Goal: Task Accomplishment & Management: Manage account settings

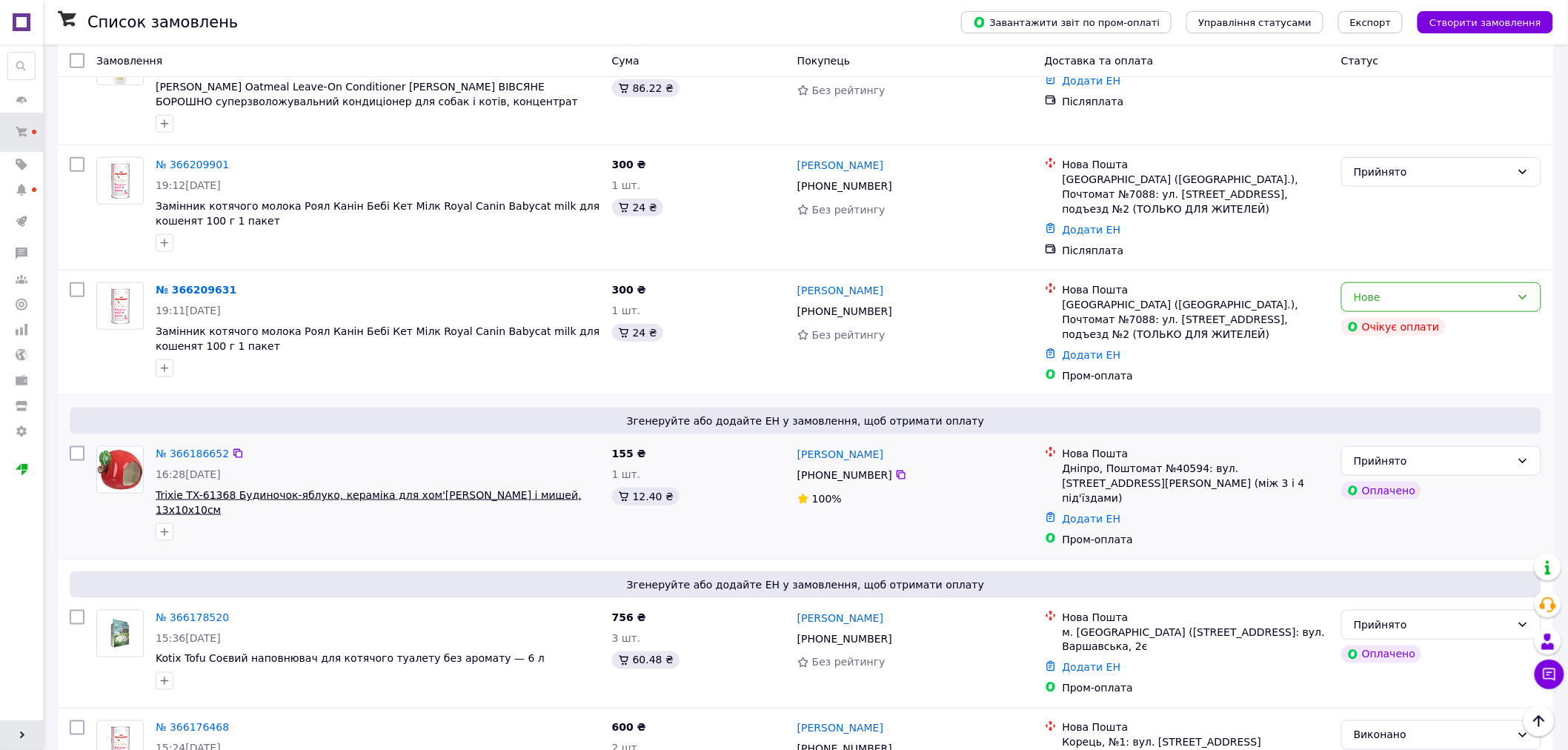
scroll to position [576, 0]
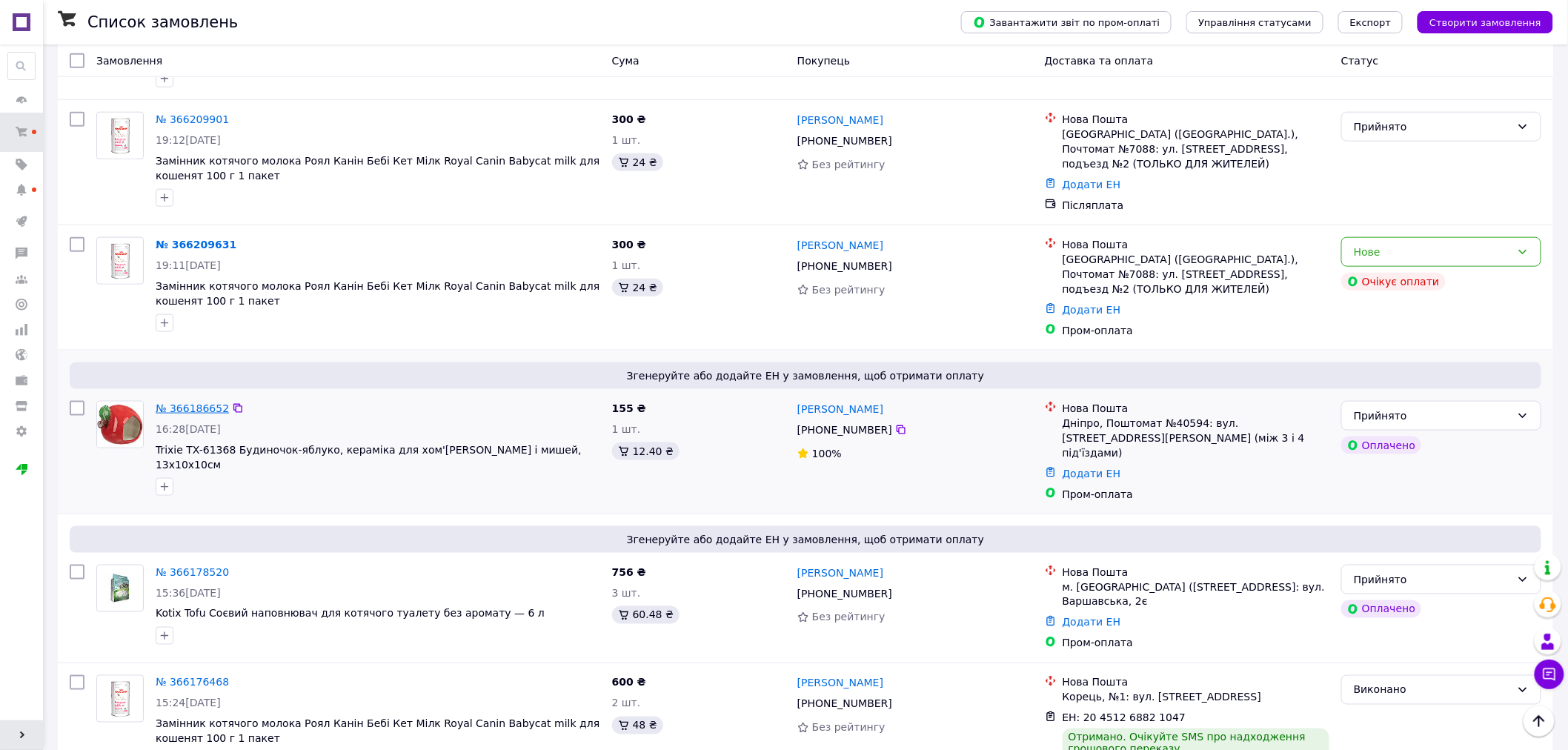
click at [182, 402] on link "№ 366186652" at bounding box center [193, 408] width 73 height 12
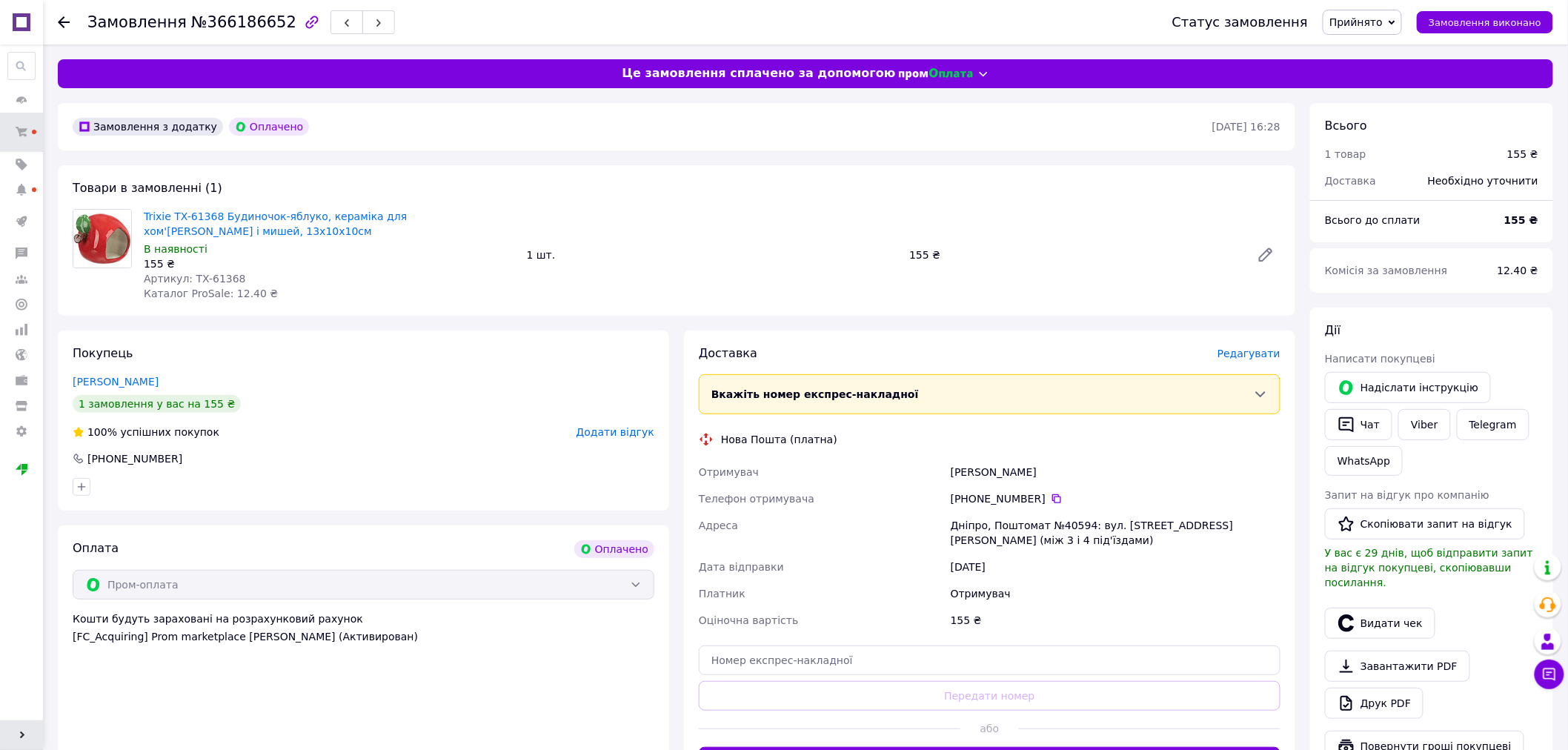
click at [1267, 358] on span "Редагувати" at bounding box center [1248, 353] width 63 height 12
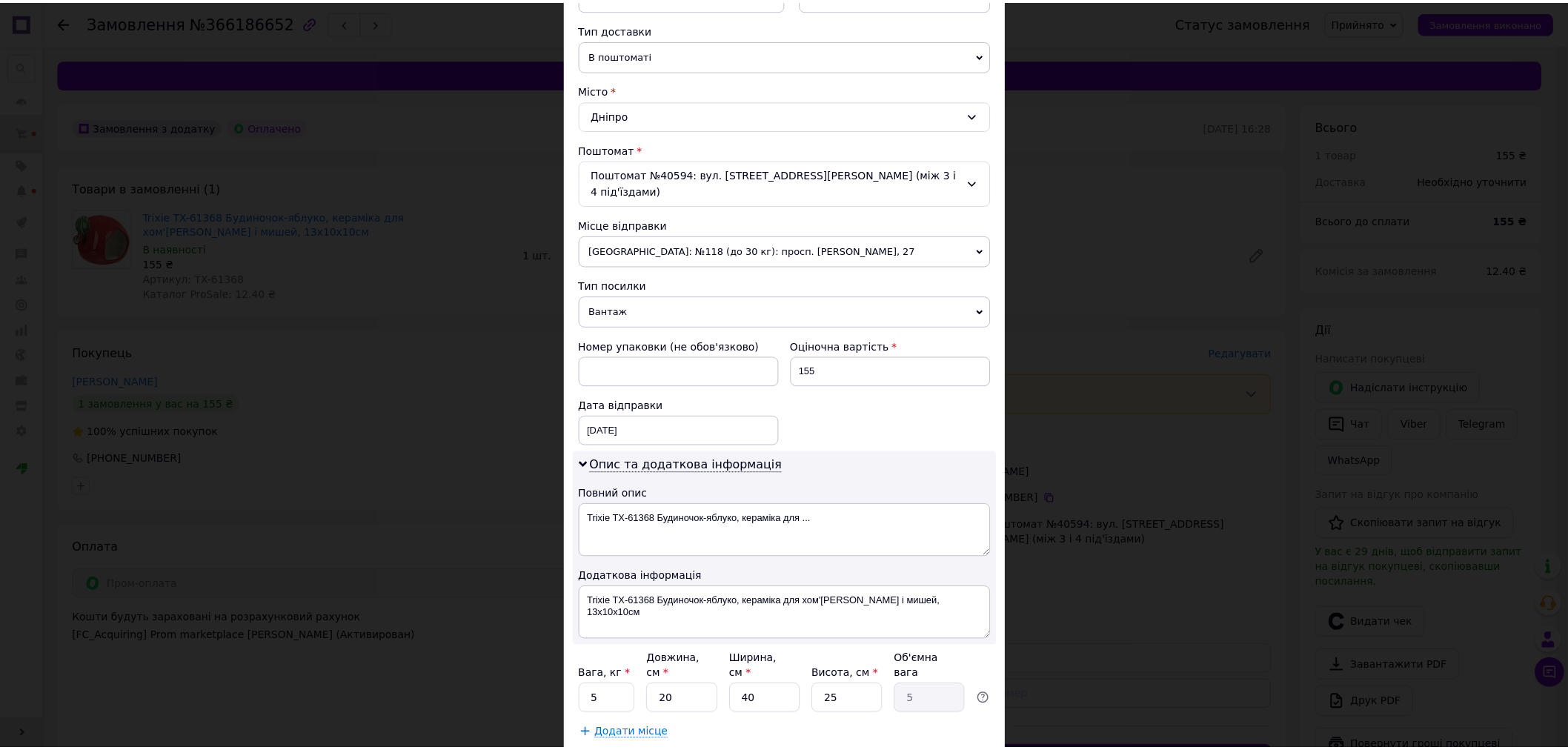
scroll to position [401, 0]
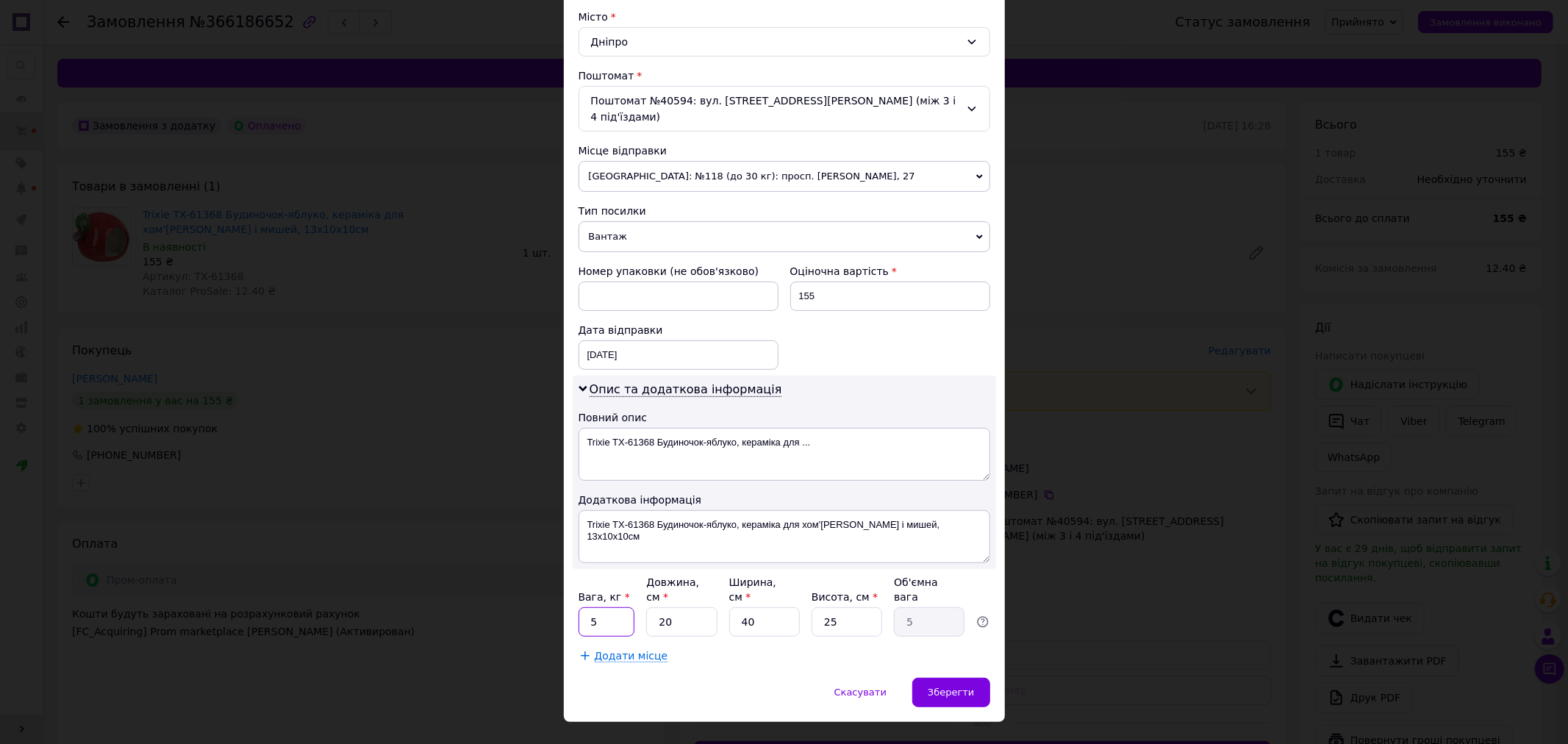
click at [616, 607] on input "5" at bounding box center [607, 621] width 57 height 29
type input "0.35"
type input "1"
type input "0.25"
type input "13"
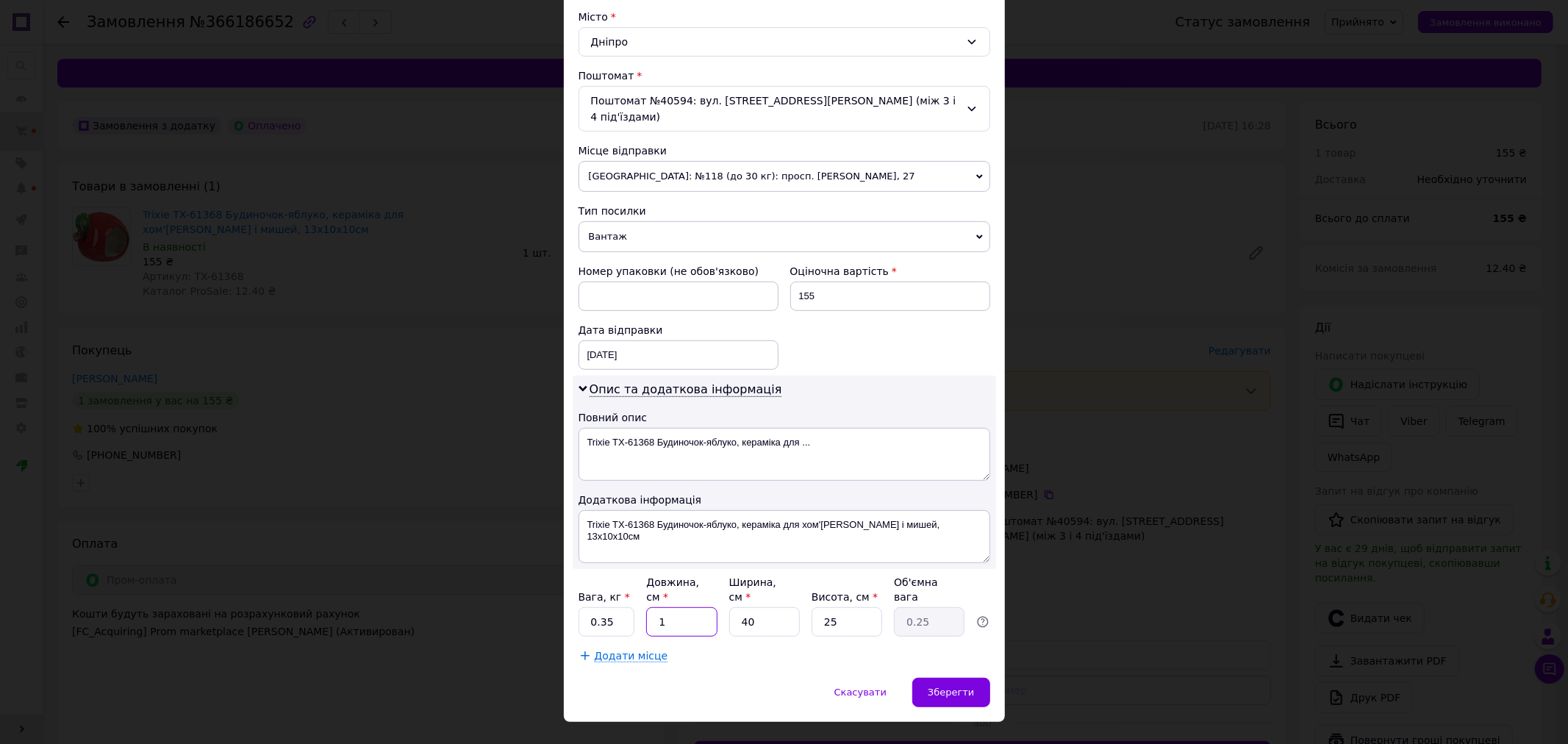
type input "3.25"
type input "13"
type input "1"
type input "0.1"
type input "13"
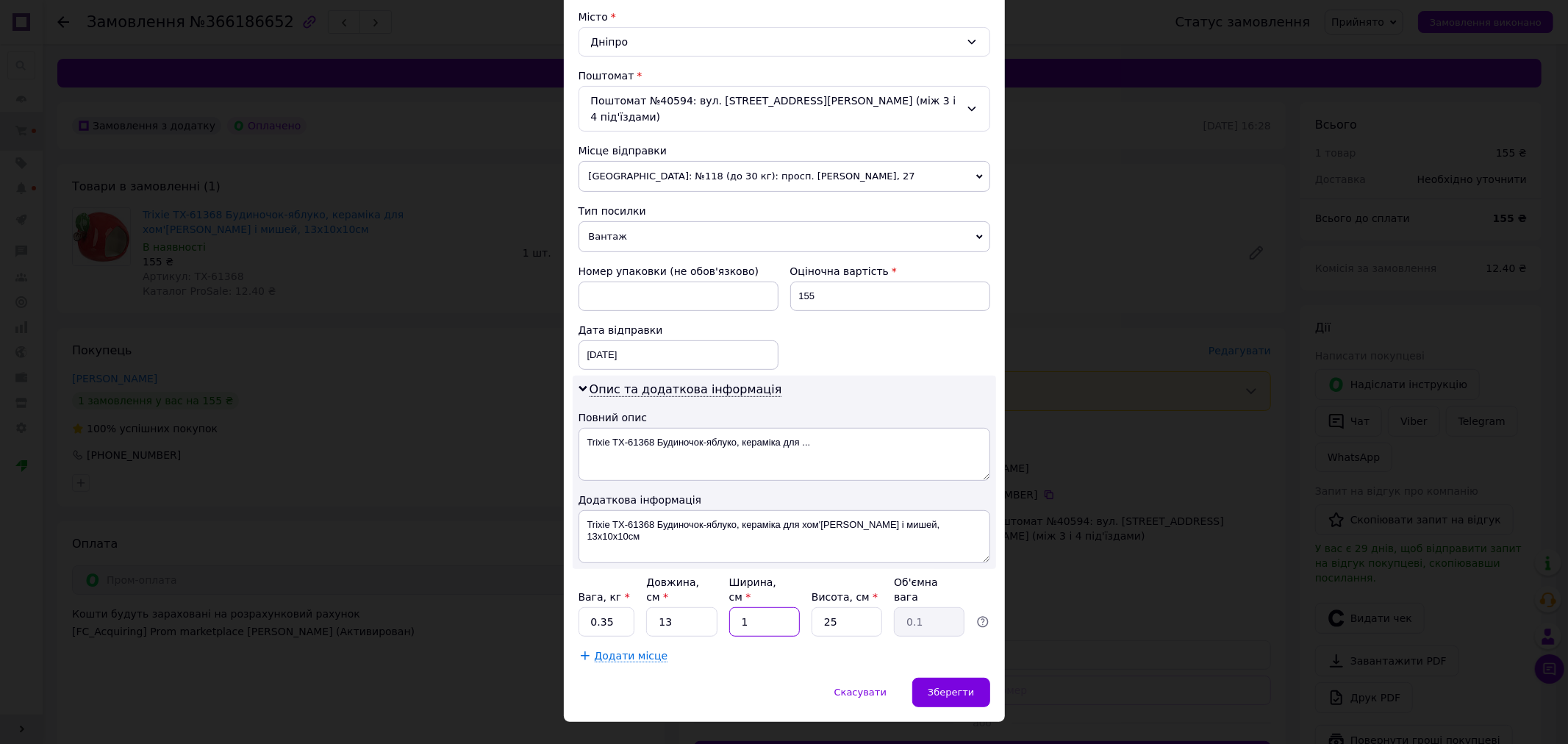
type input "1.06"
type input "13"
type input "1"
type input "0.1"
type input "14"
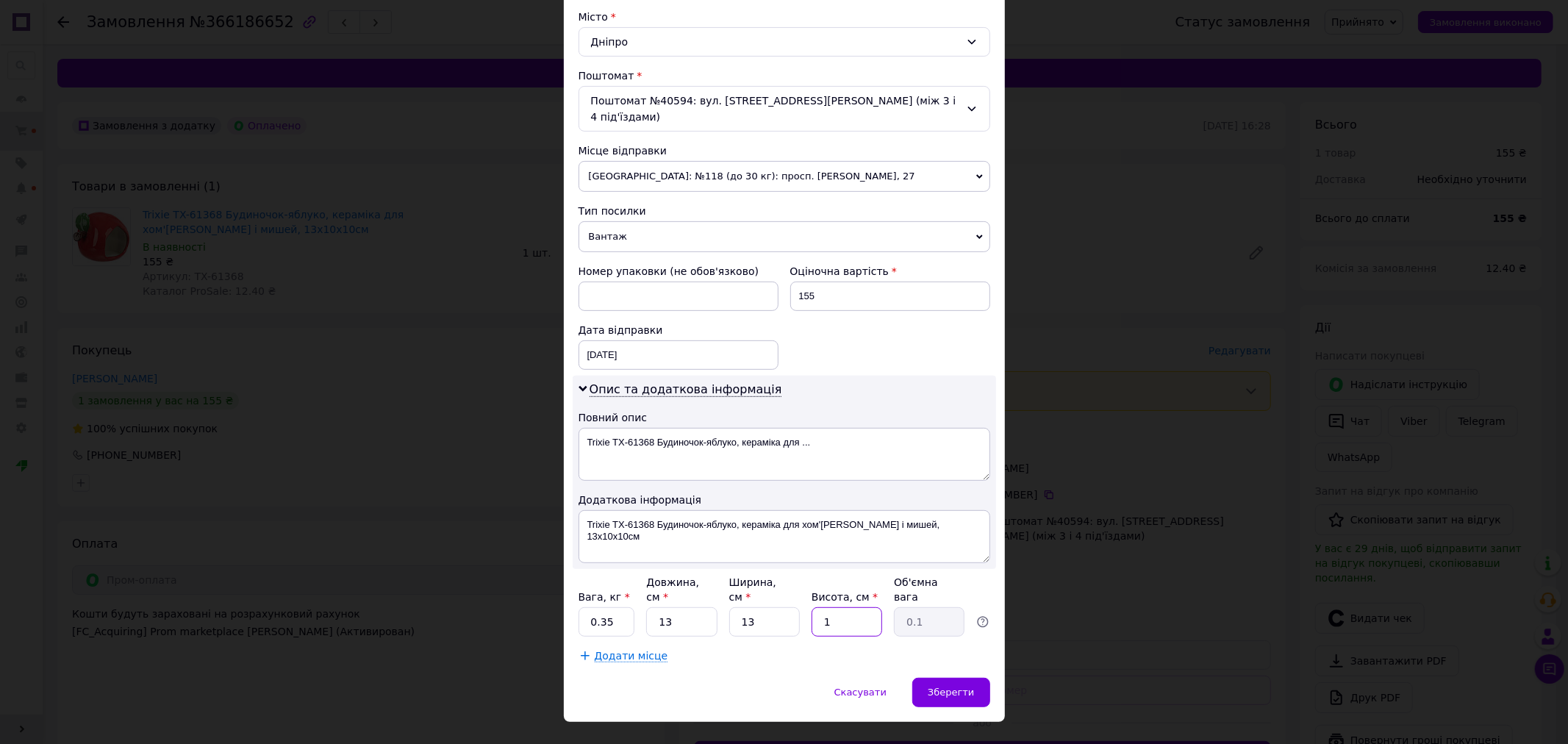
type input "0.59"
type input "14"
click at [959, 687] on span "Зберегти" at bounding box center [951, 692] width 46 height 11
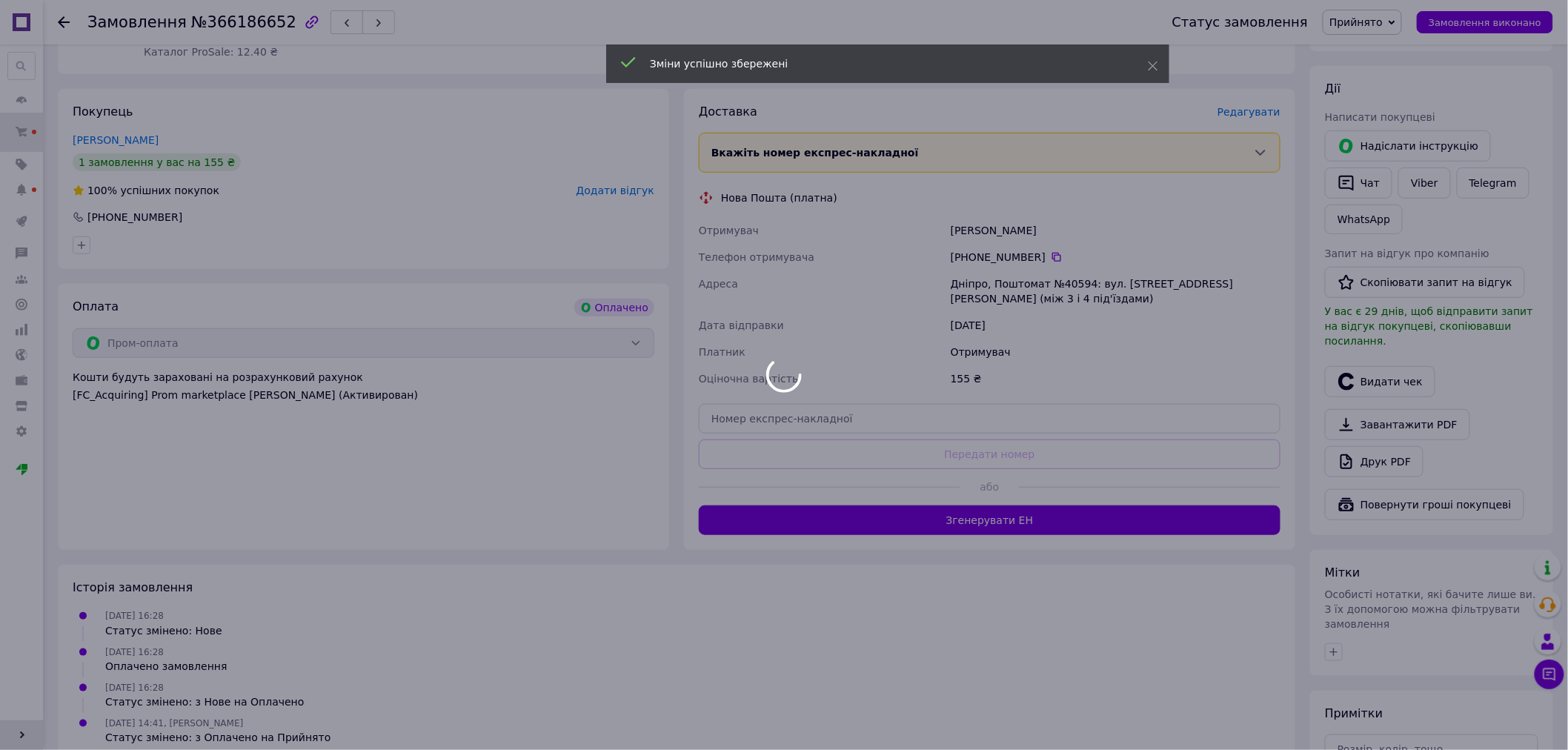
scroll to position [247, 0]
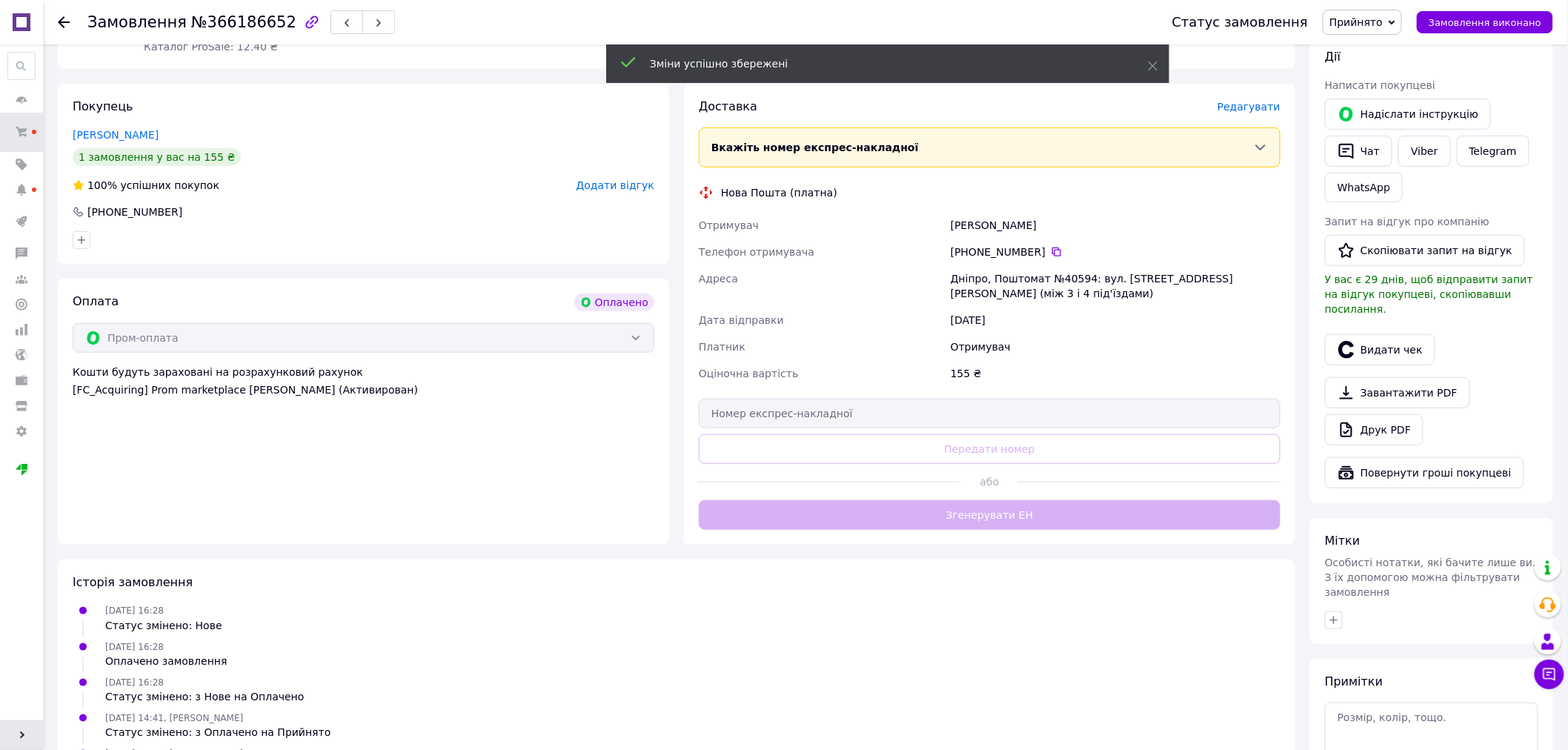
click at [998, 513] on button "Згенерувати ЕН" at bounding box center [989, 514] width 581 height 30
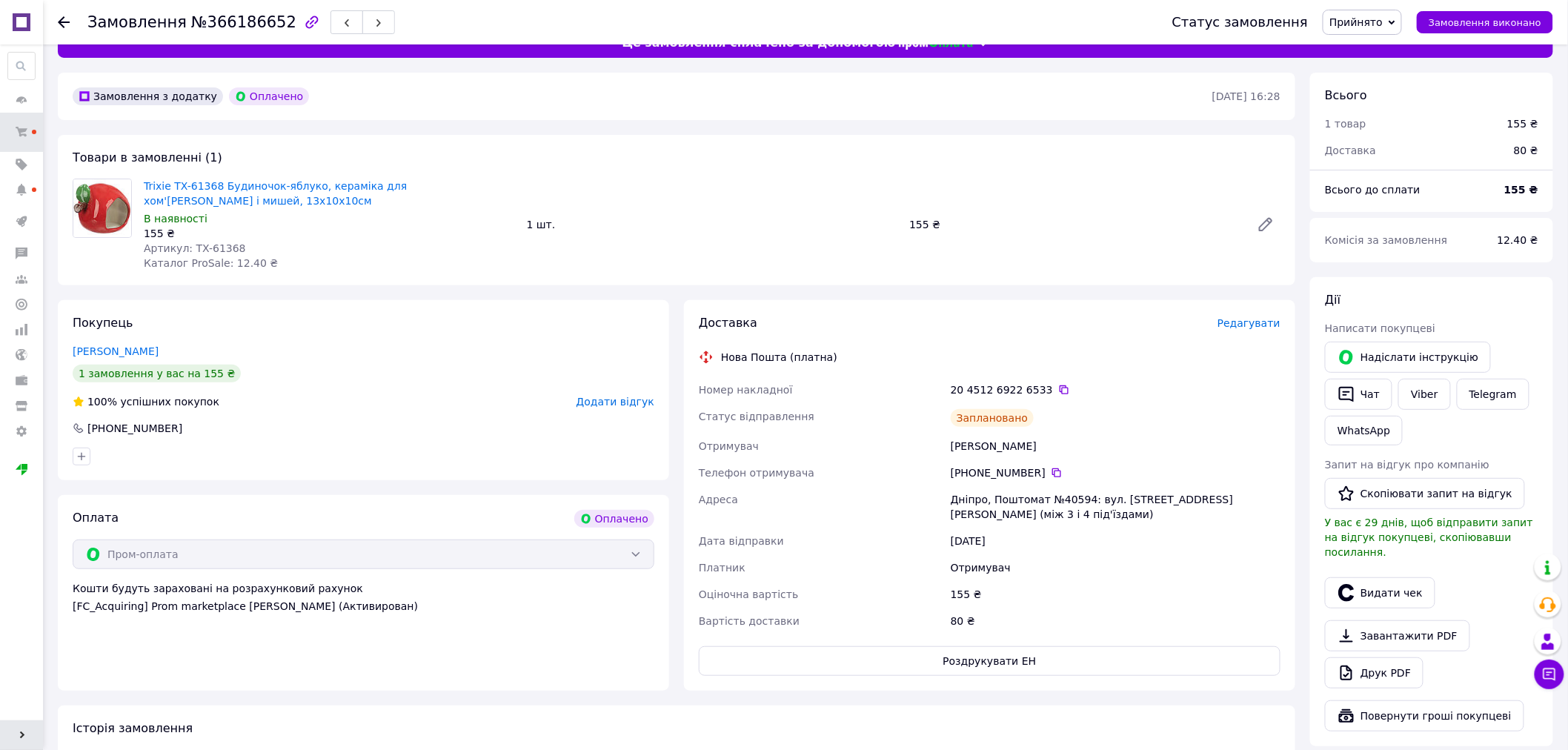
scroll to position [0, 0]
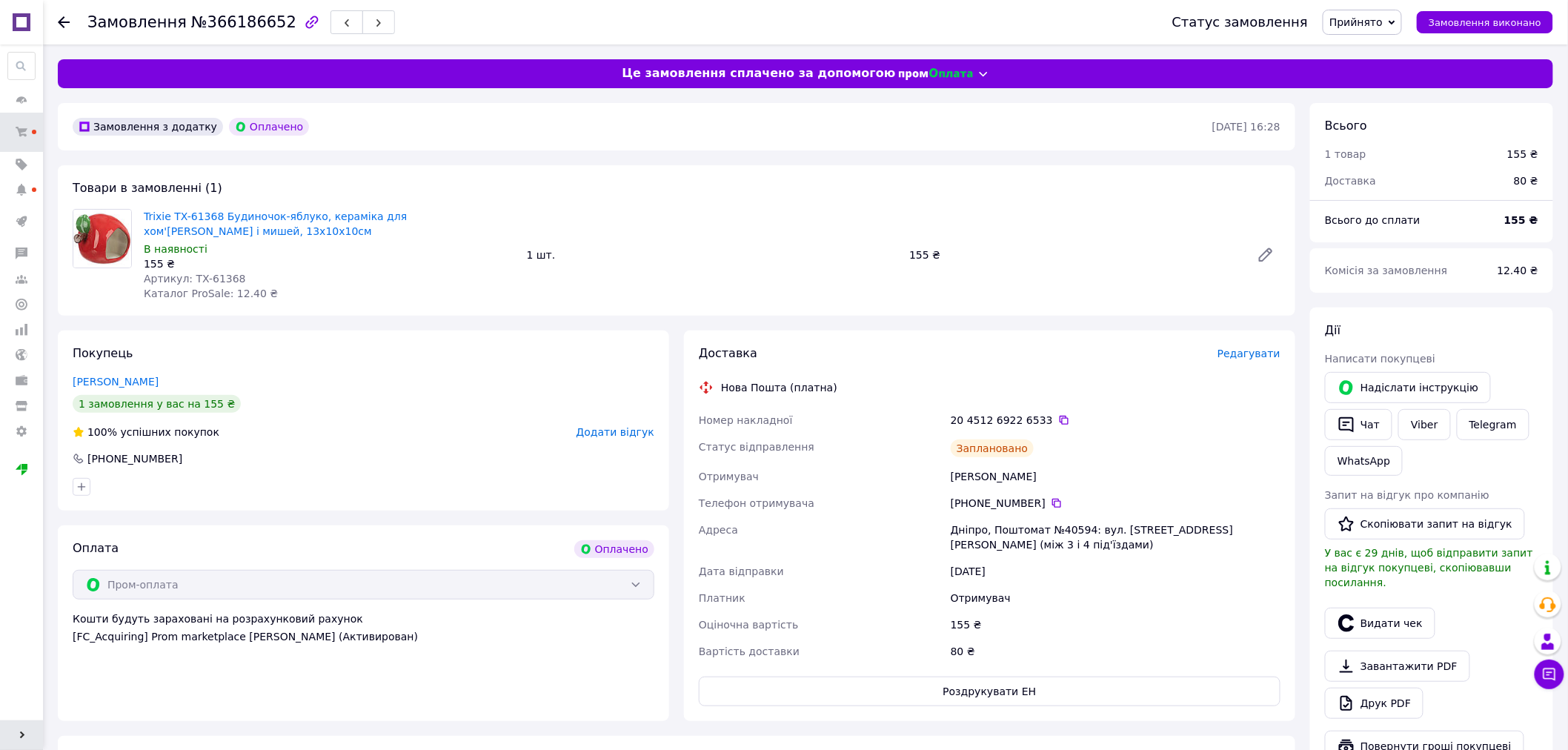
click at [49, 16] on div "Замовлення №366186652 Статус замовлення Прийнято Виконано Скасовано Оплачено За…" at bounding box center [805, 22] width 1525 height 45
click at [63, 24] on icon at bounding box center [64, 22] width 12 height 12
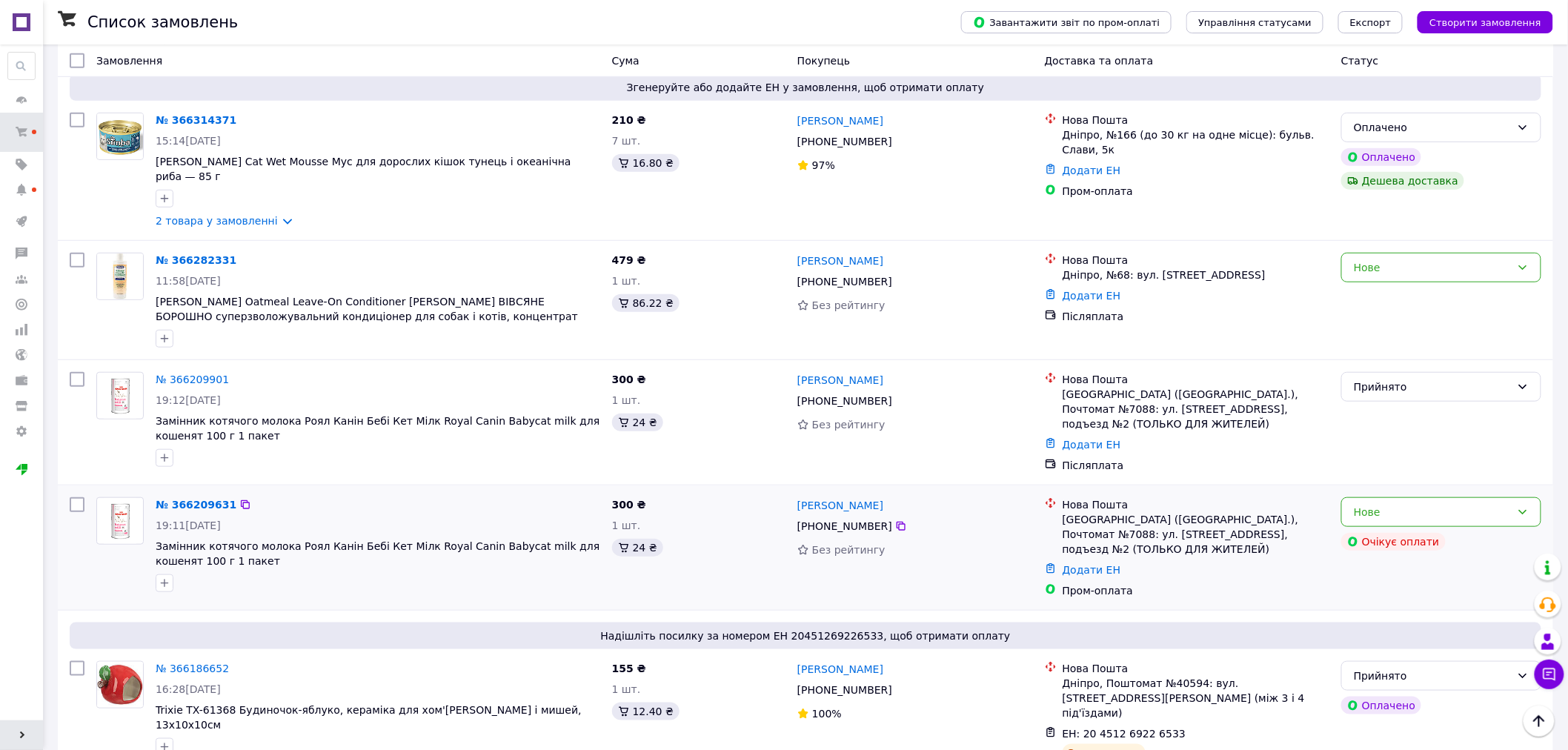
scroll to position [329, 0]
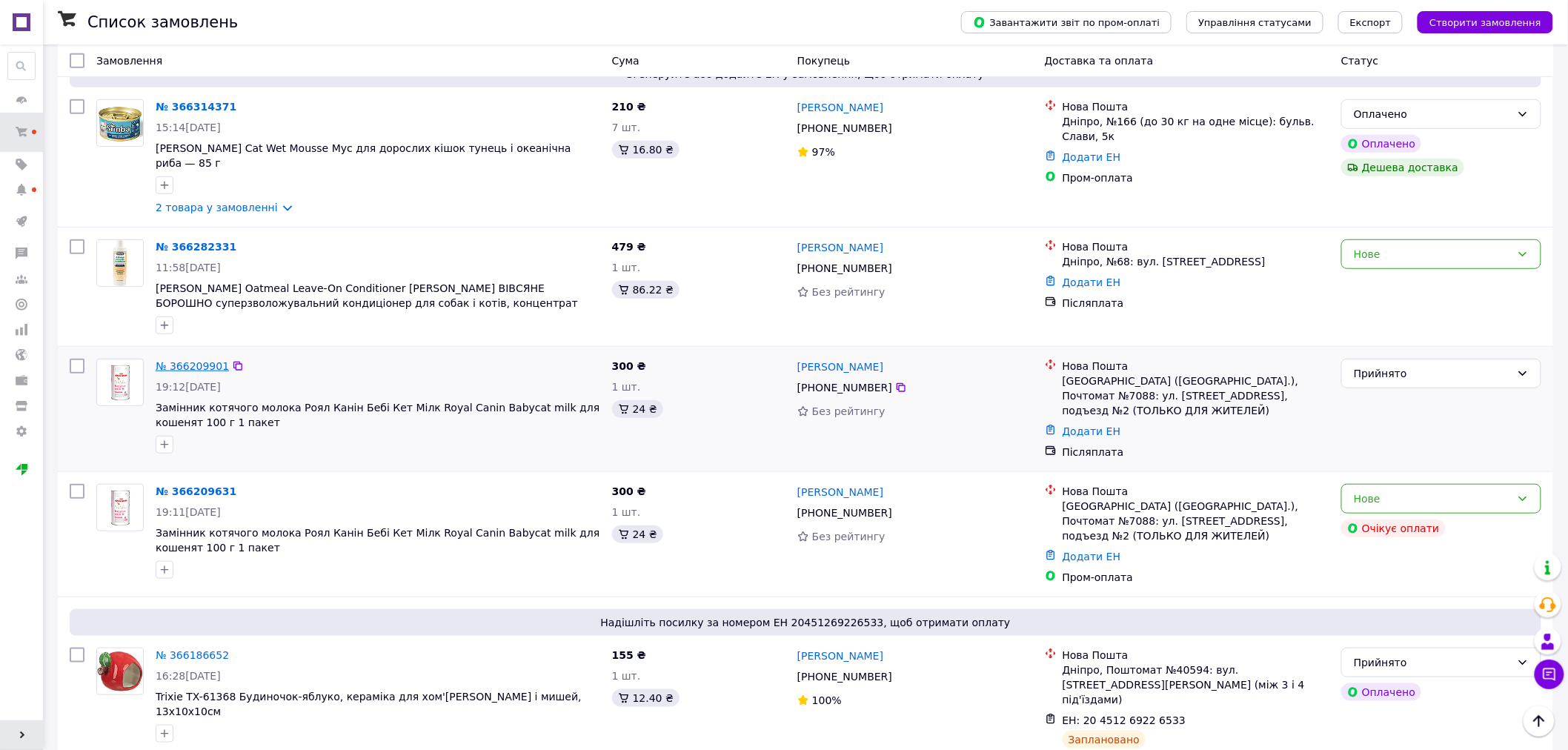
click at [179, 360] on link "№ 366209901" at bounding box center [193, 366] width 73 height 12
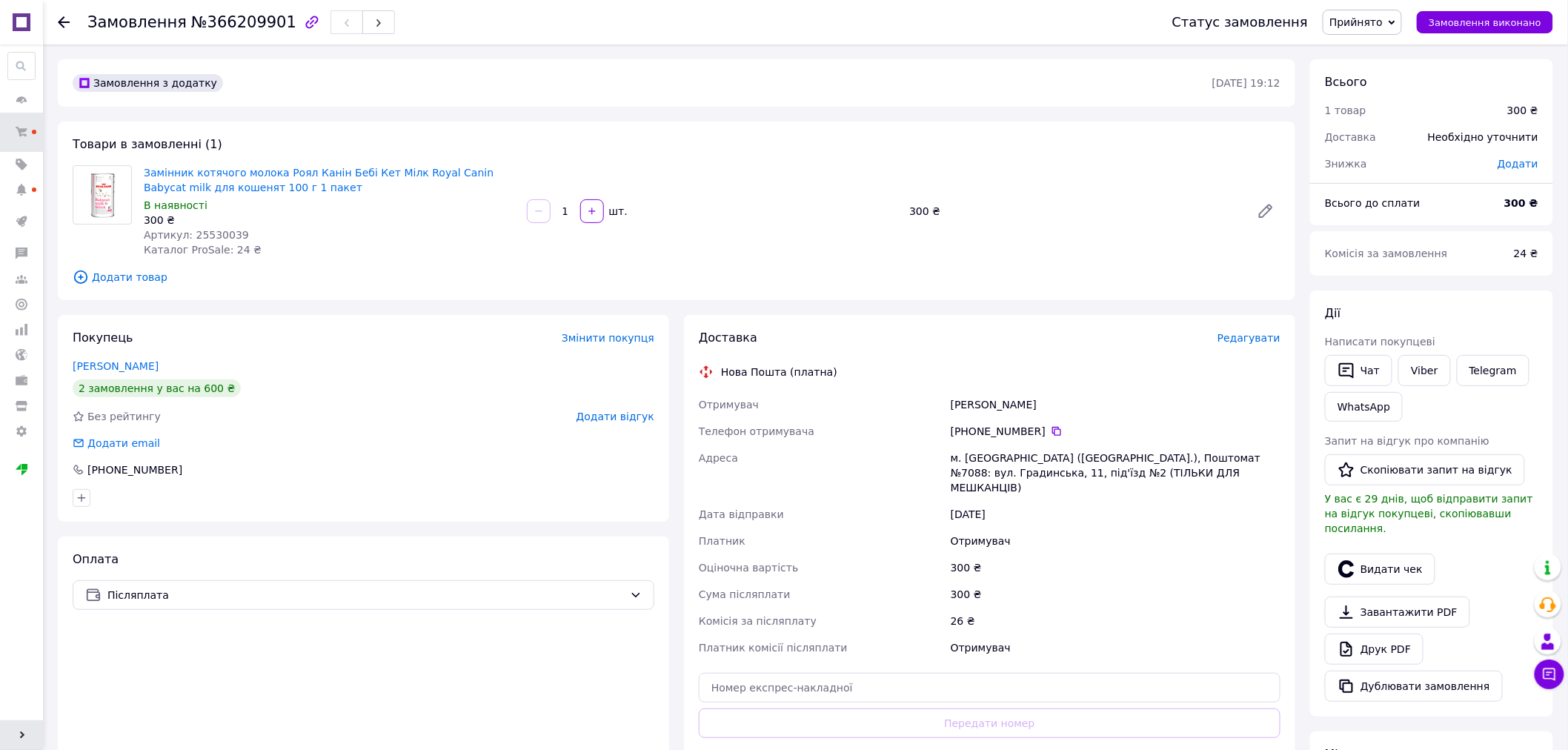
click at [1247, 340] on span "Редагувати" at bounding box center [1248, 338] width 63 height 12
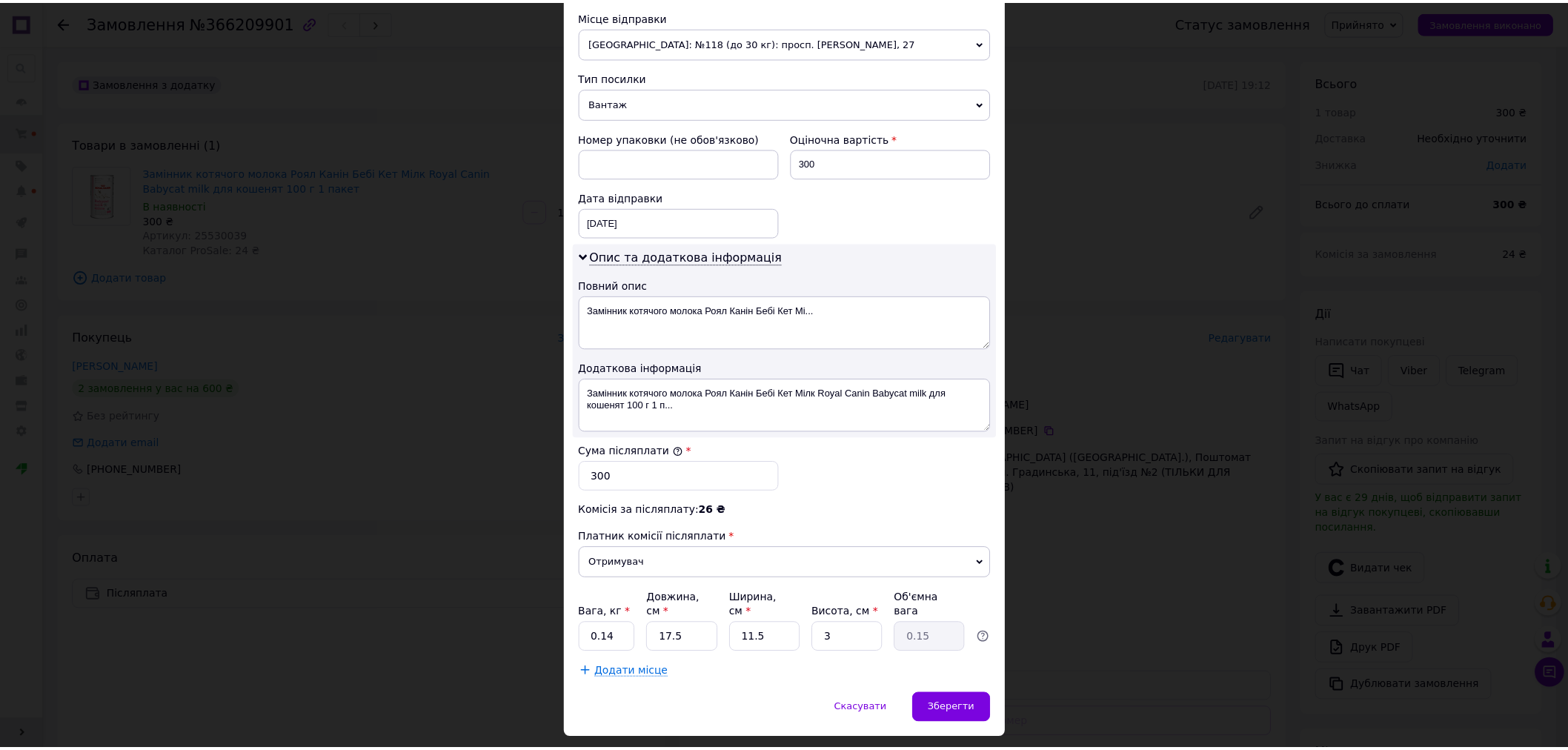
scroll to position [549, 0]
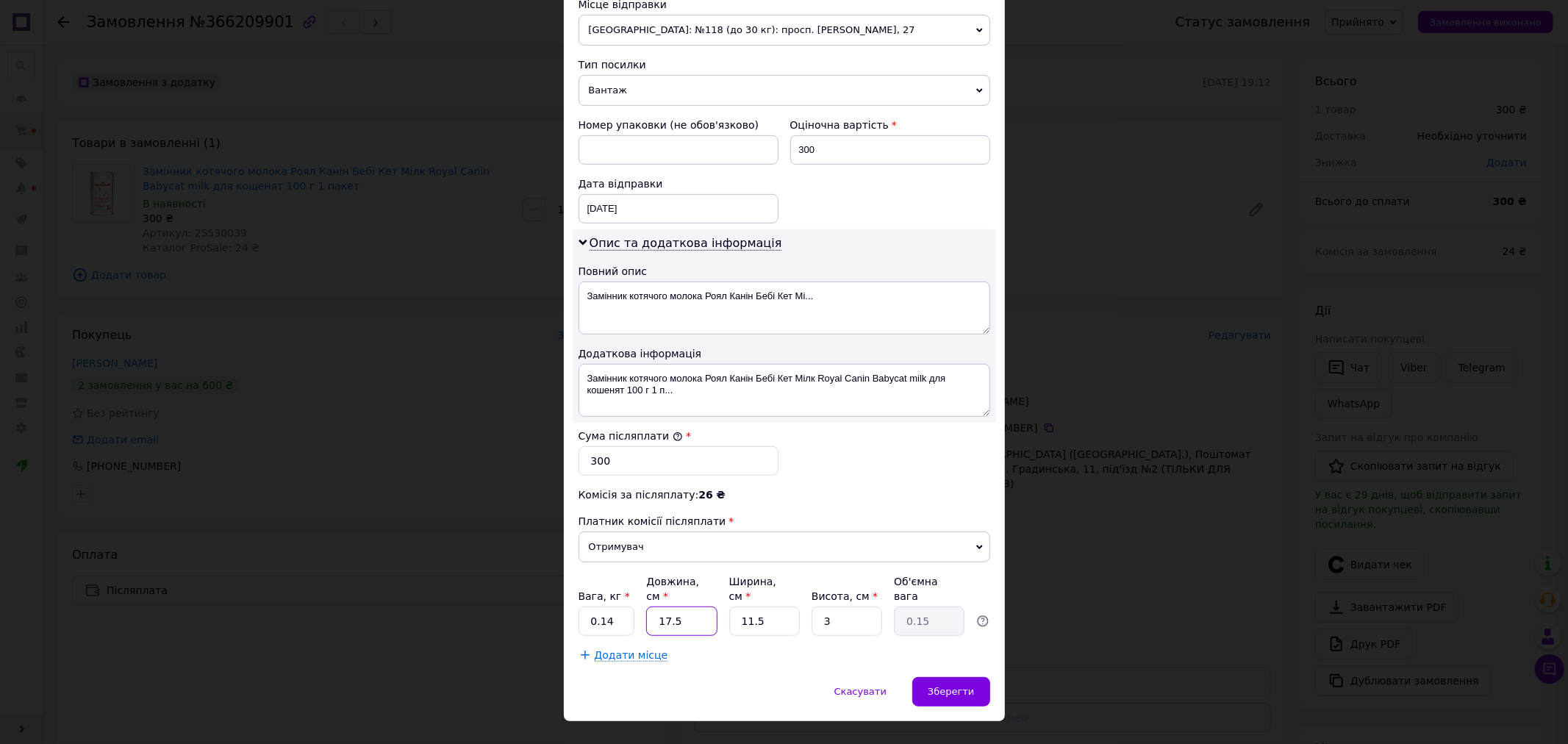
click at [703, 607] on input "17.5" at bounding box center [681, 621] width 70 height 29
type input "1"
type input "0.1"
type input "2"
type input "0.1"
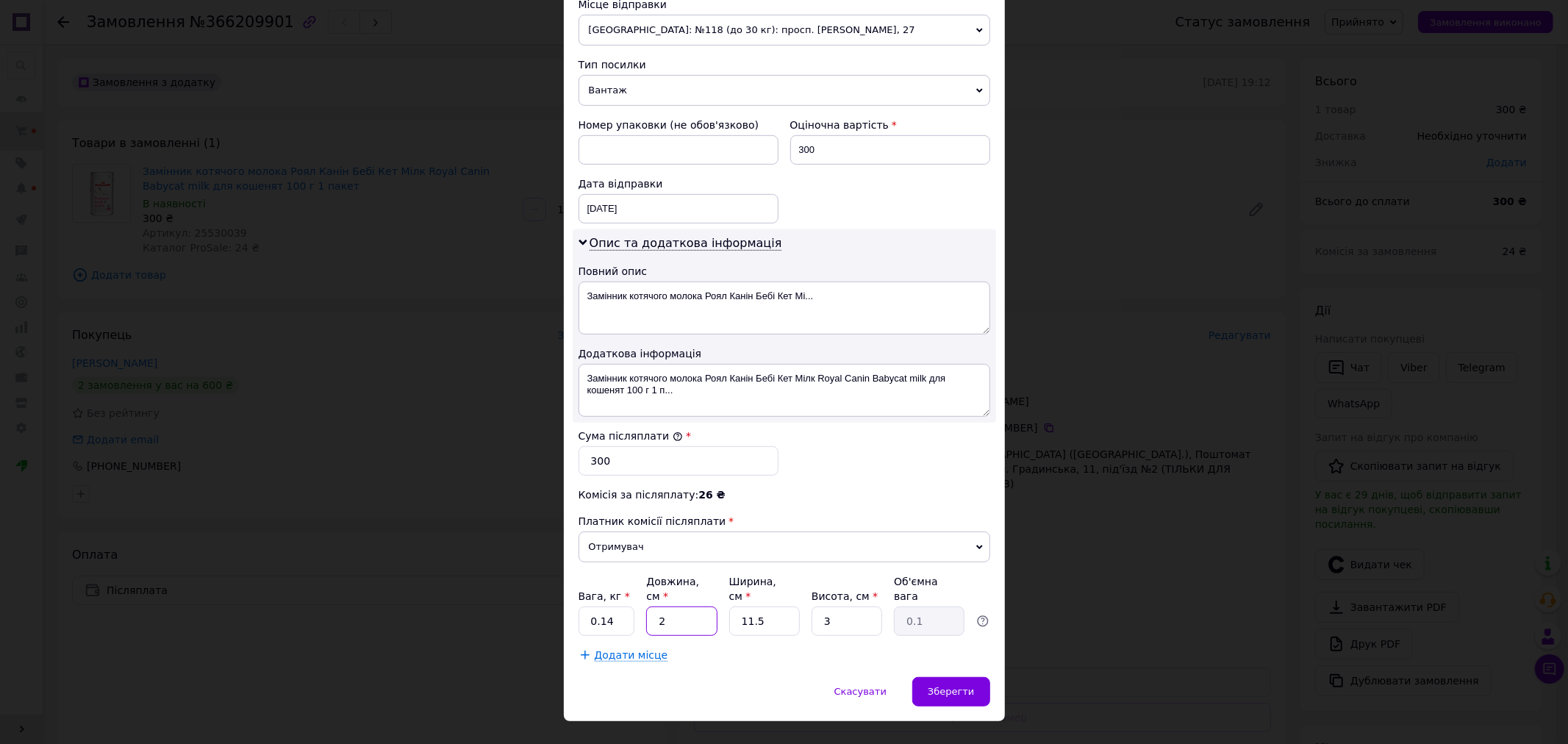
type input "21"
type input "0.18"
type input "21"
type input "1"
type input "0.1"
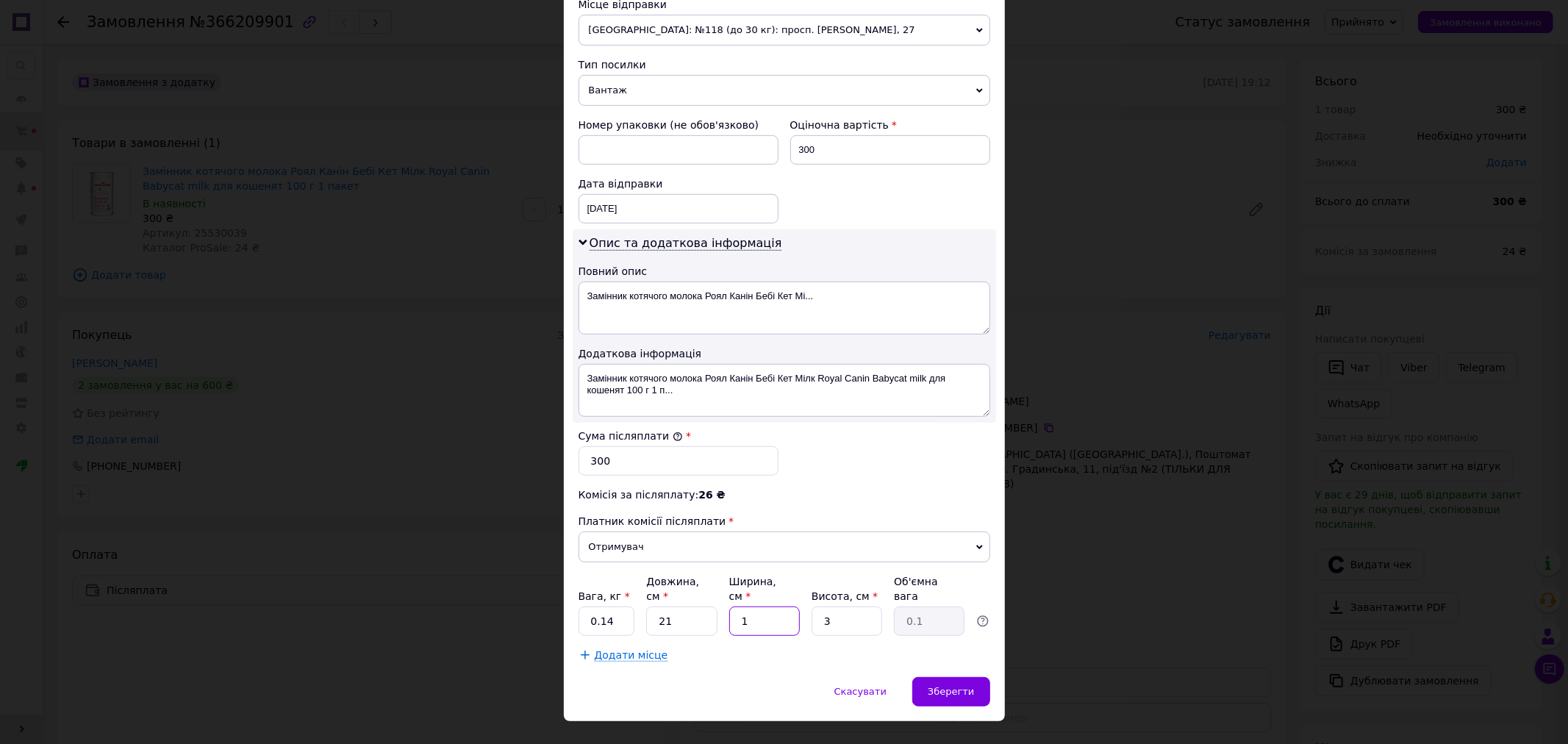
type input "11"
type input "0.17"
type input "11"
type input "1"
type input "0.1"
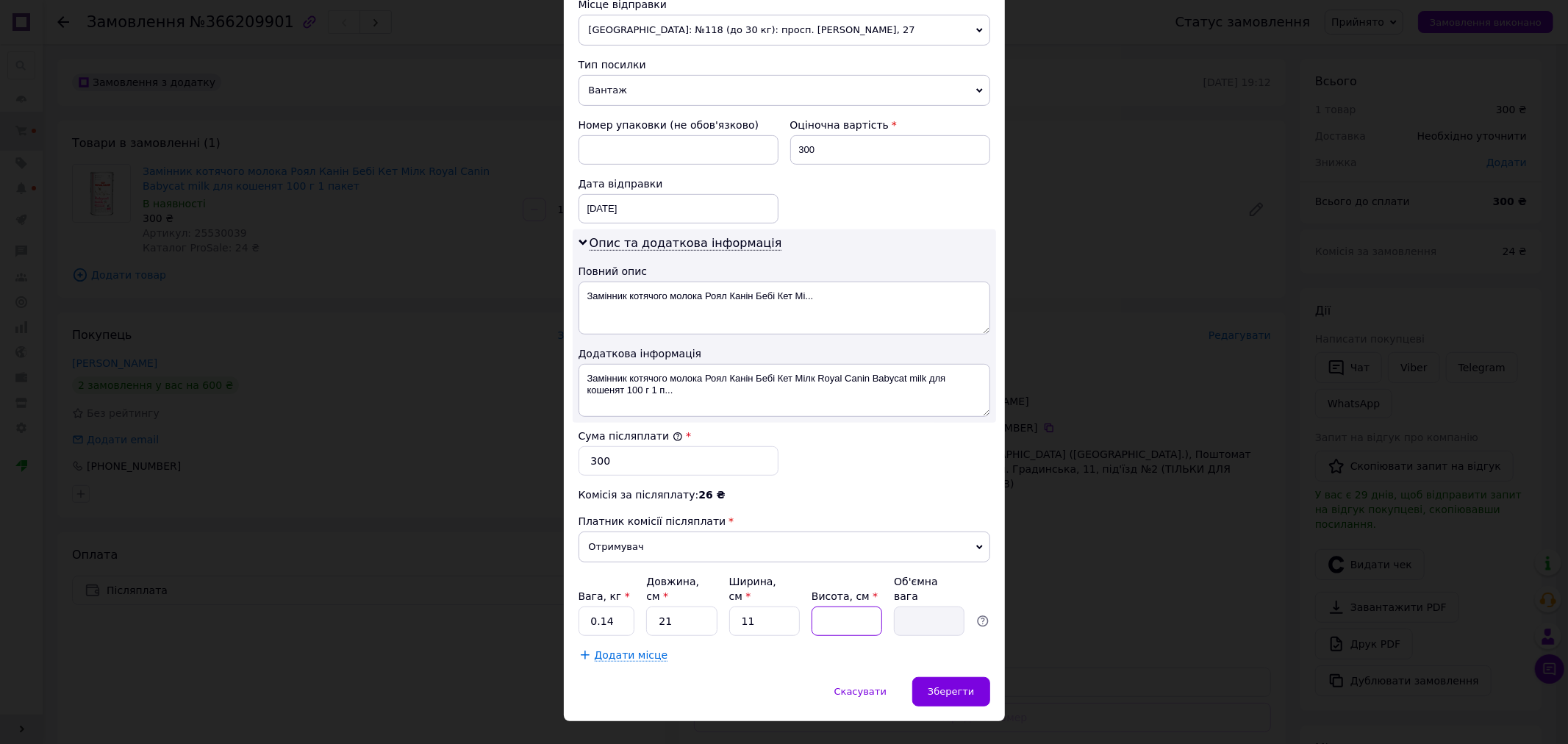
type input "4"
type input "0.23"
type input "4"
click at [959, 686] on span "Зберегти" at bounding box center [951, 692] width 46 height 11
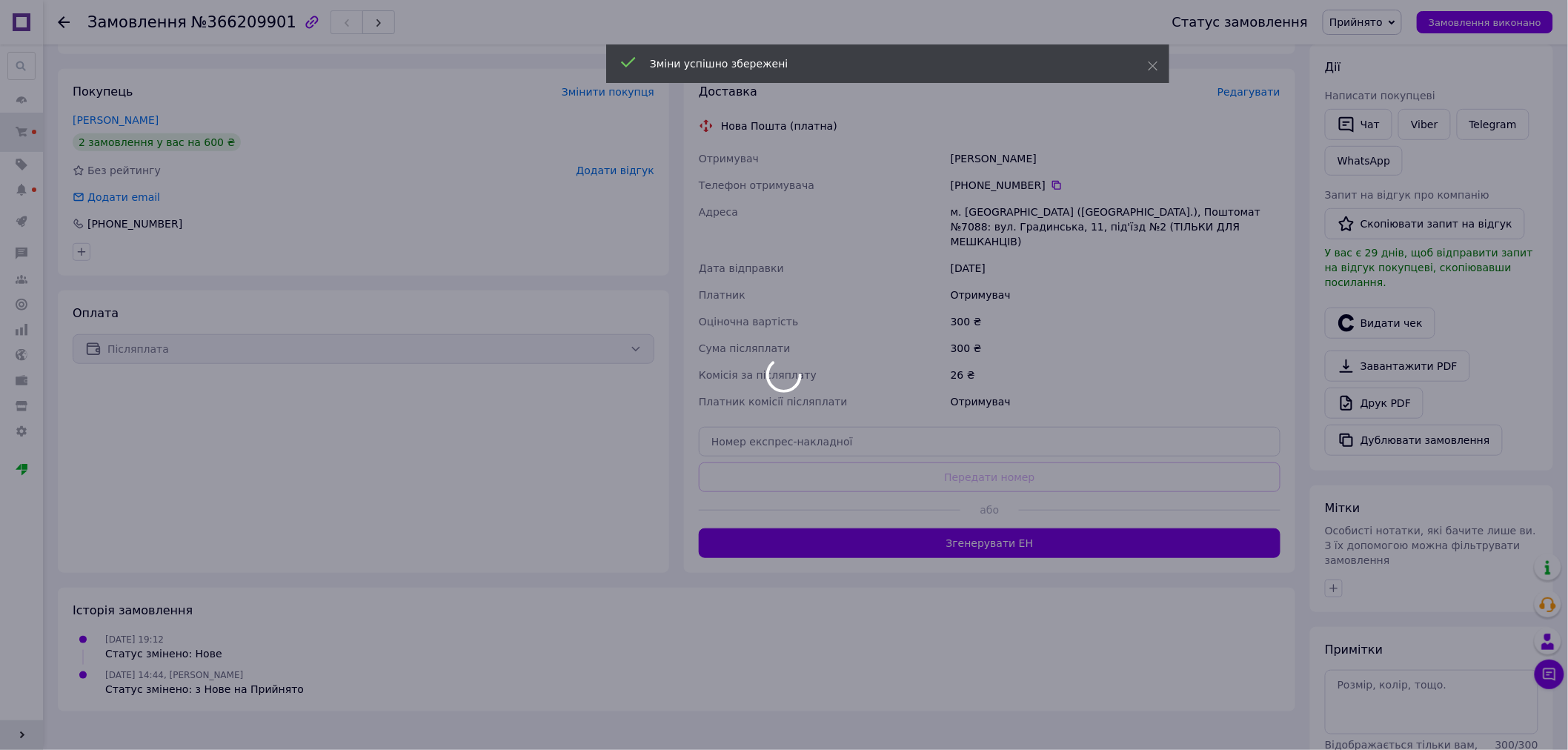
scroll to position [247, 0]
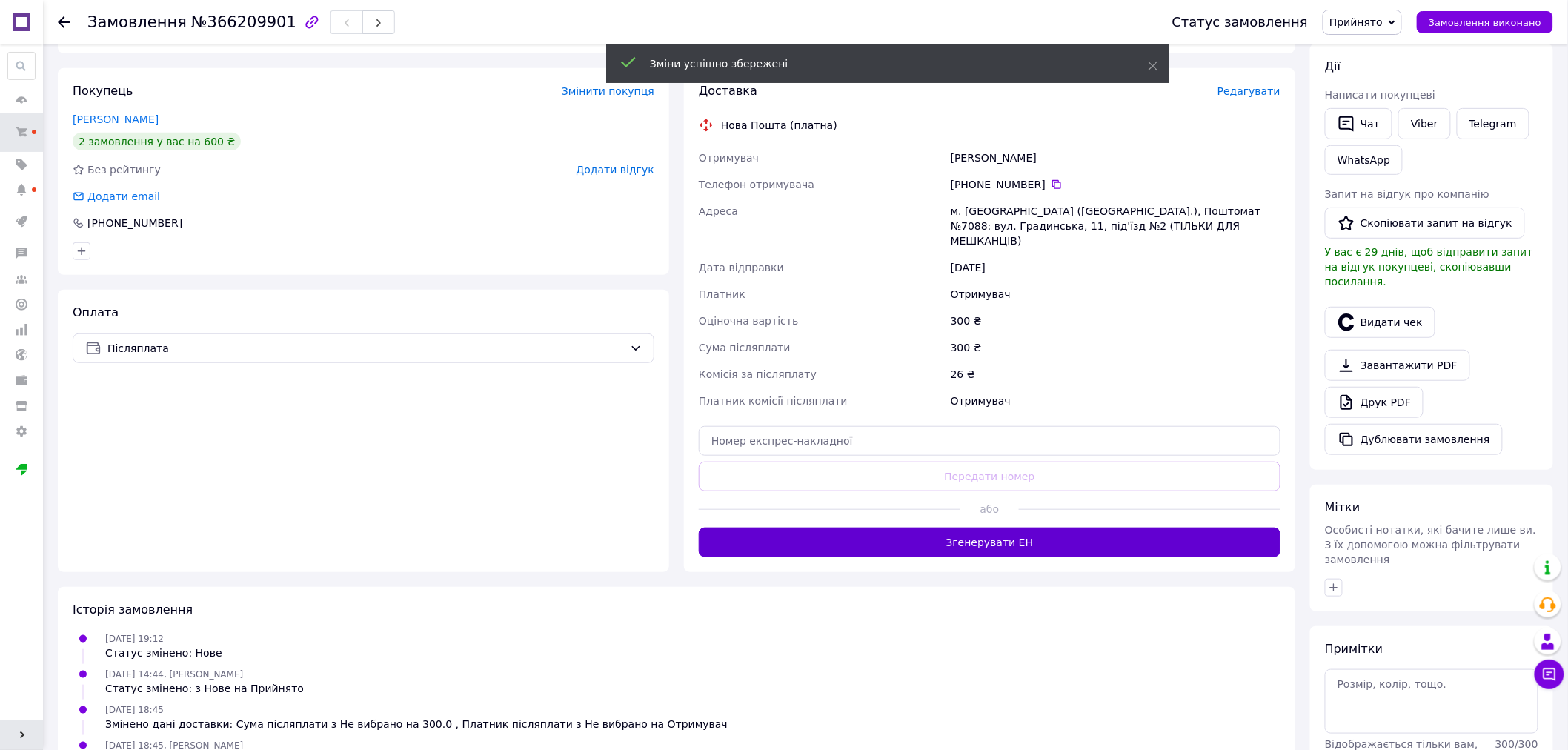
click at [1028, 530] on button "Згенерувати ЕН" at bounding box center [989, 542] width 581 height 30
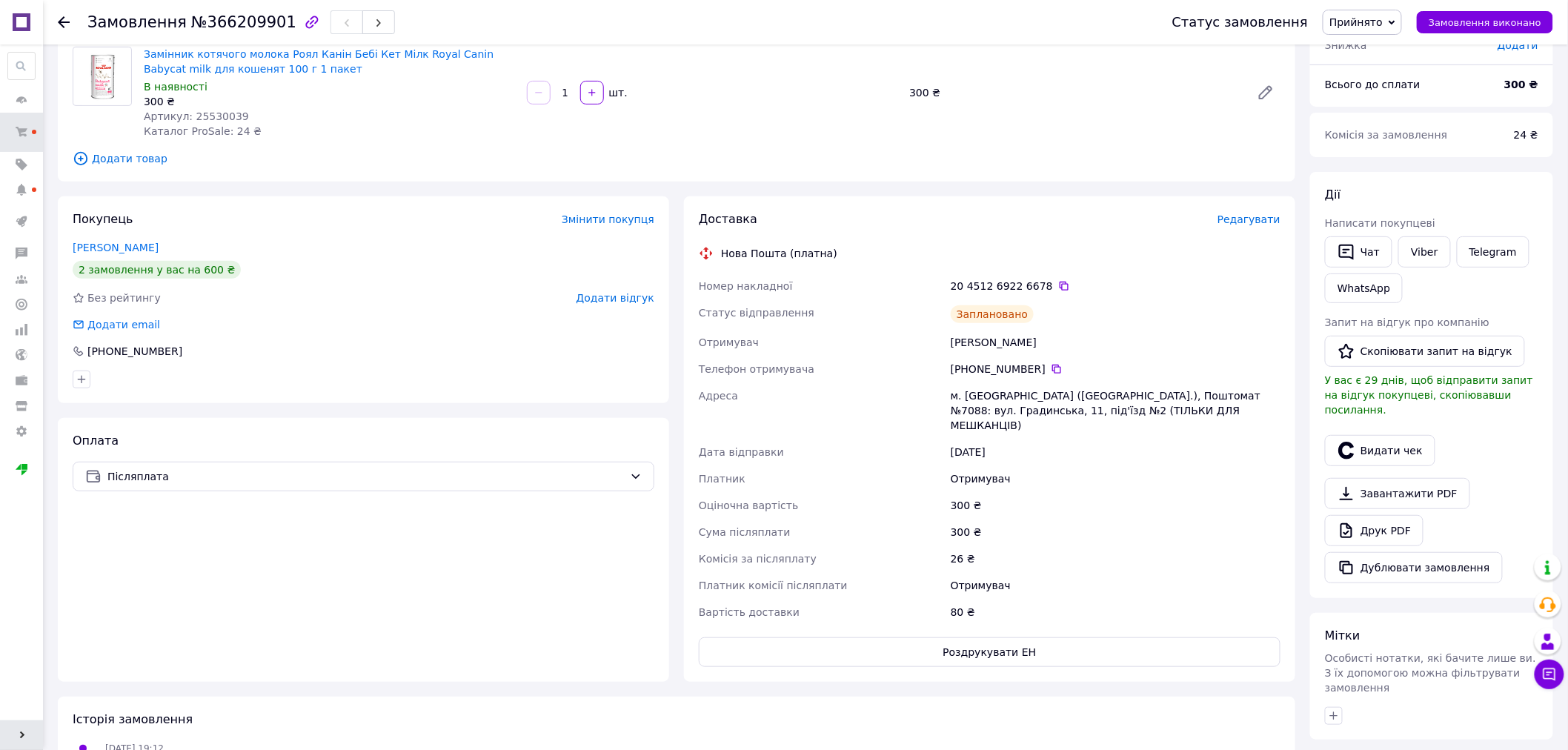
scroll to position [0, 0]
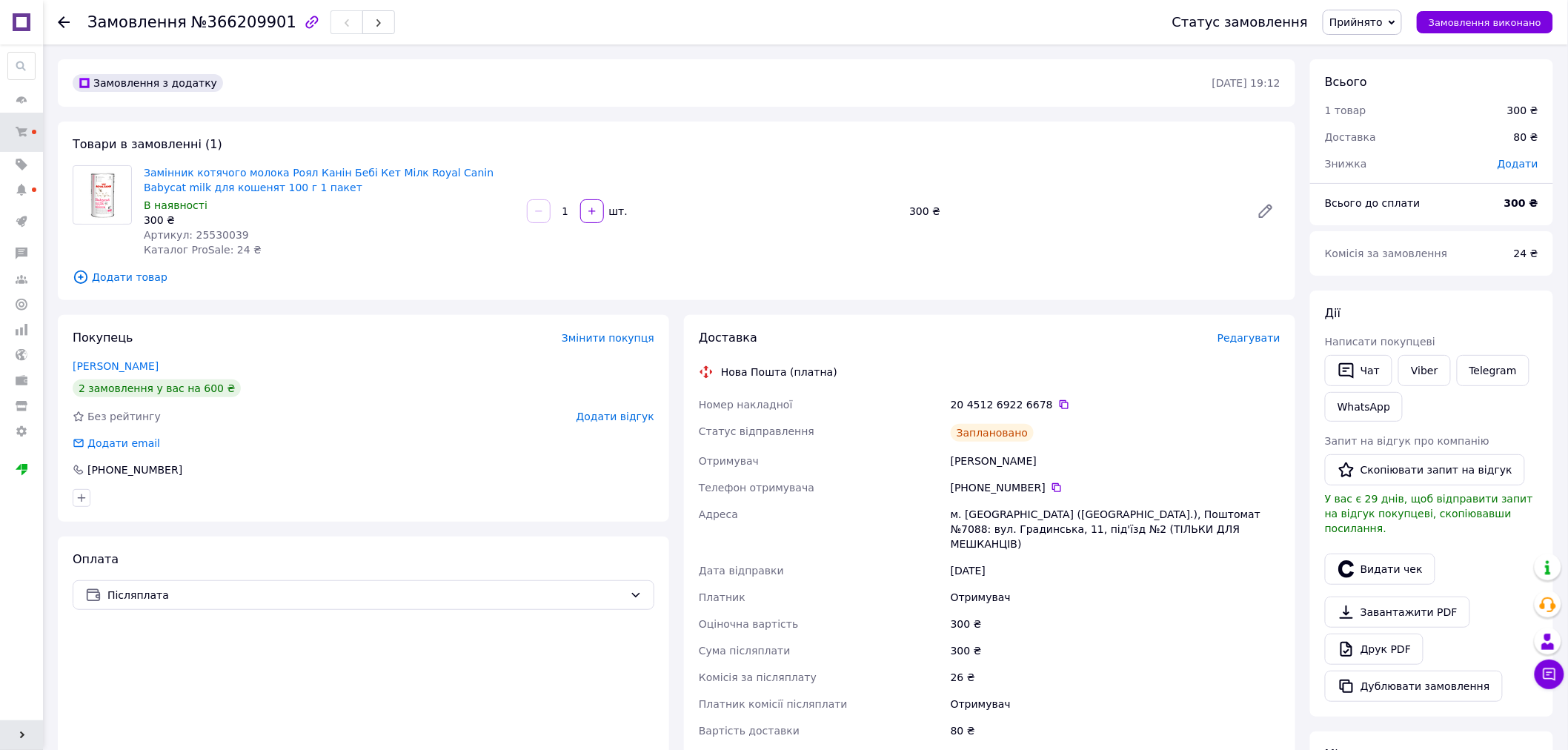
click at [66, 32] on div at bounding box center [73, 22] width 30 height 45
click at [71, 15] on div at bounding box center [73, 22] width 30 height 45
click at [63, 22] on use at bounding box center [64, 22] width 12 height 12
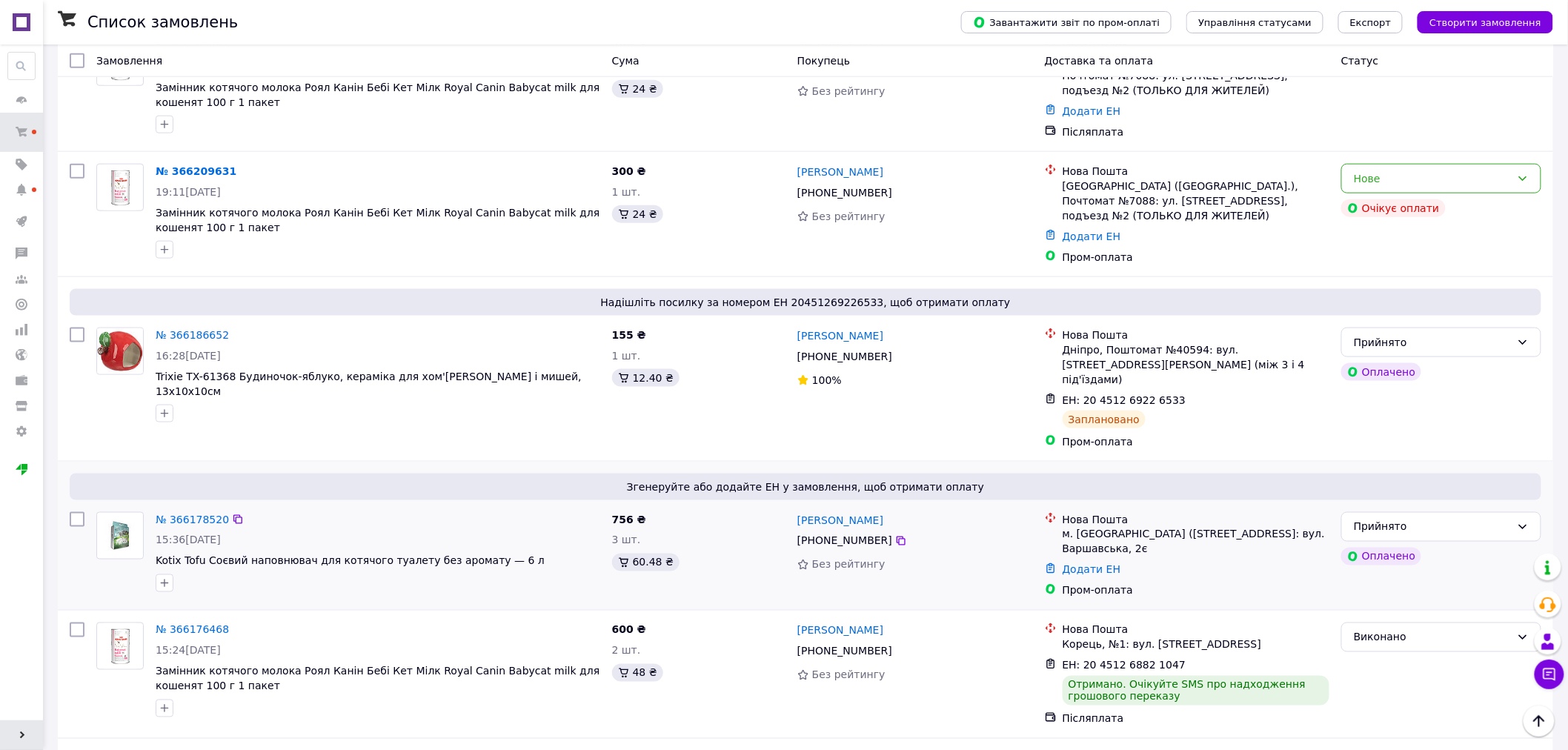
scroll to position [659, 0]
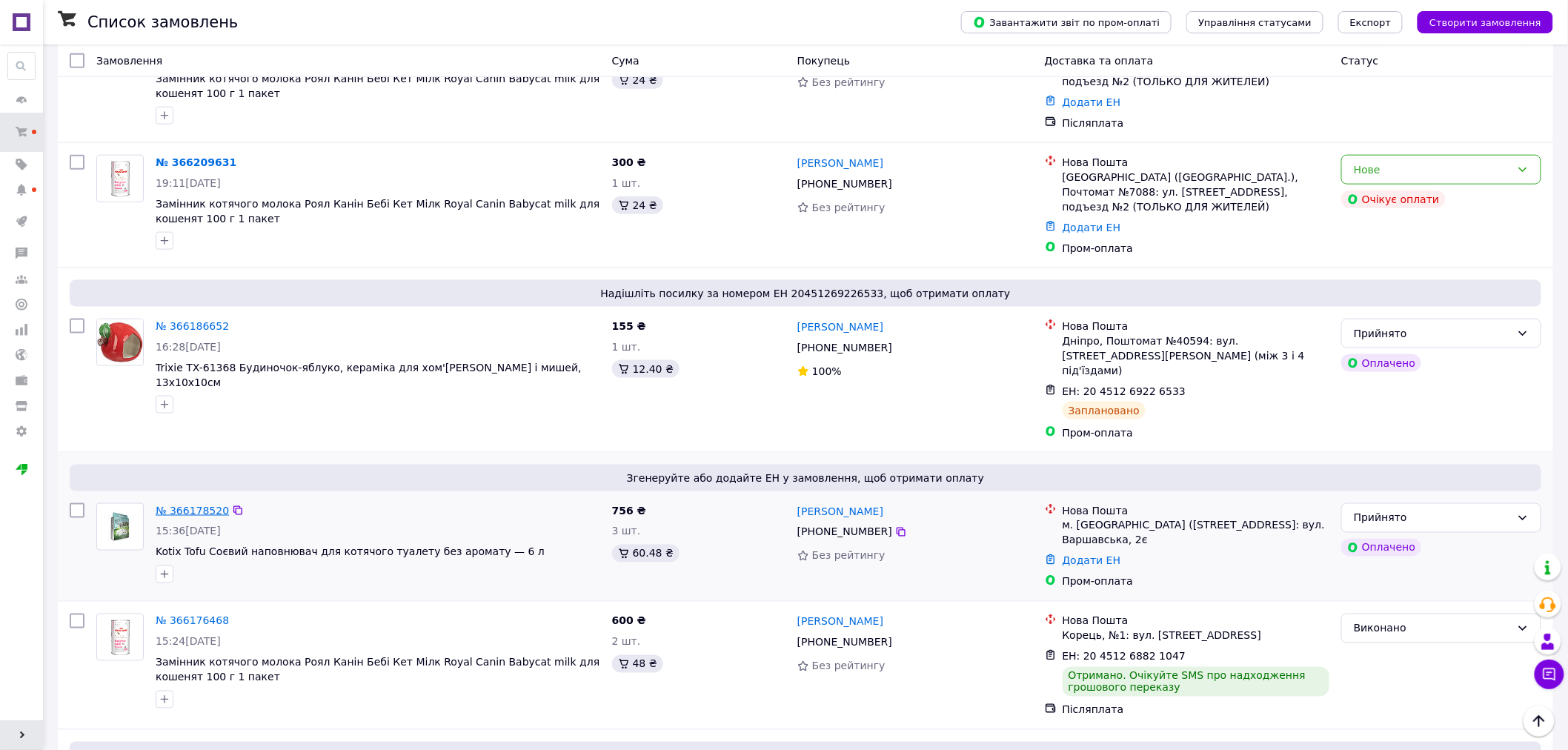
click at [176, 504] on link "№ 366178520" at bounding box center [193, 510] width 73 height 12
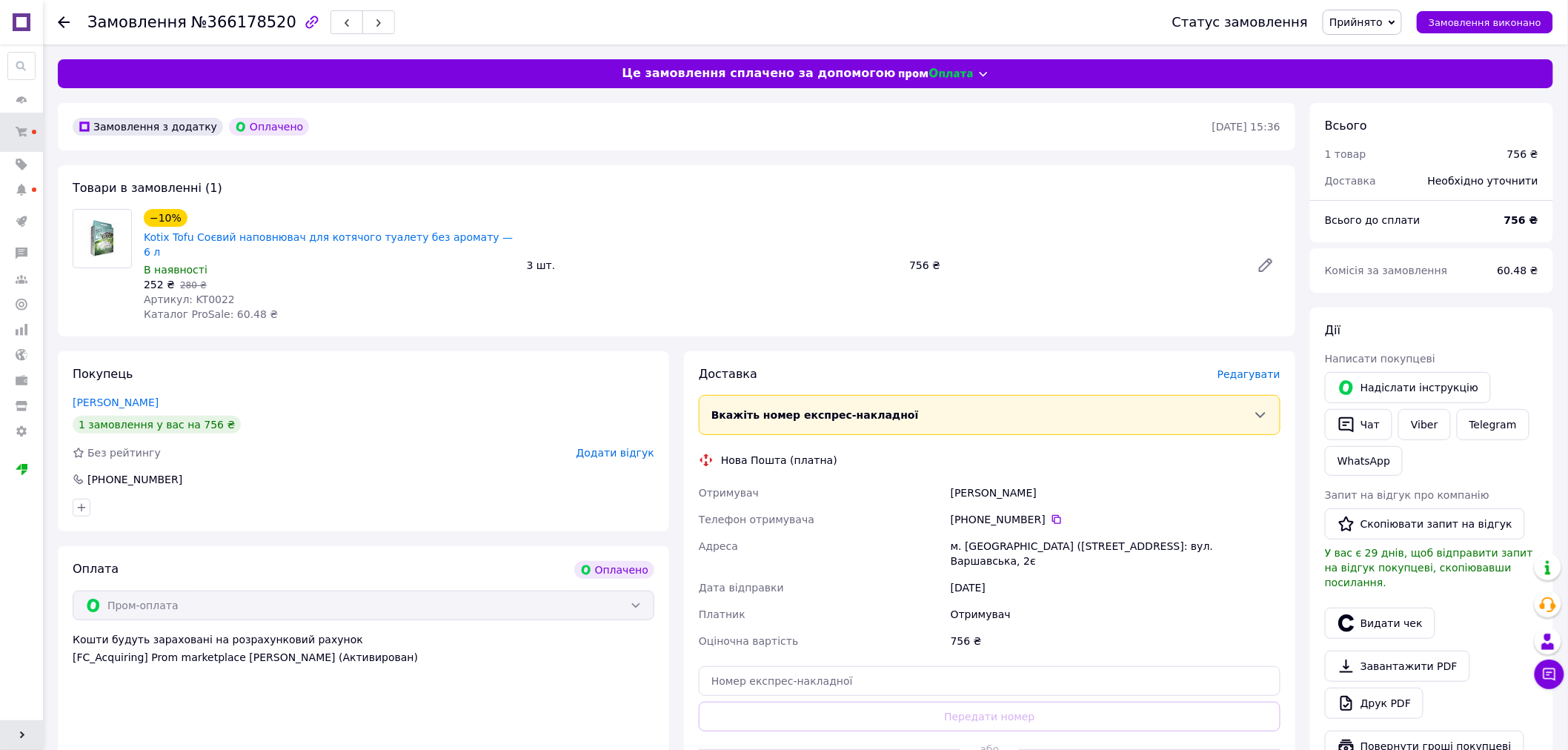
click at [1255, 368] on span "Редагувати" at bounding box center [1248, 374] width 63 height 12
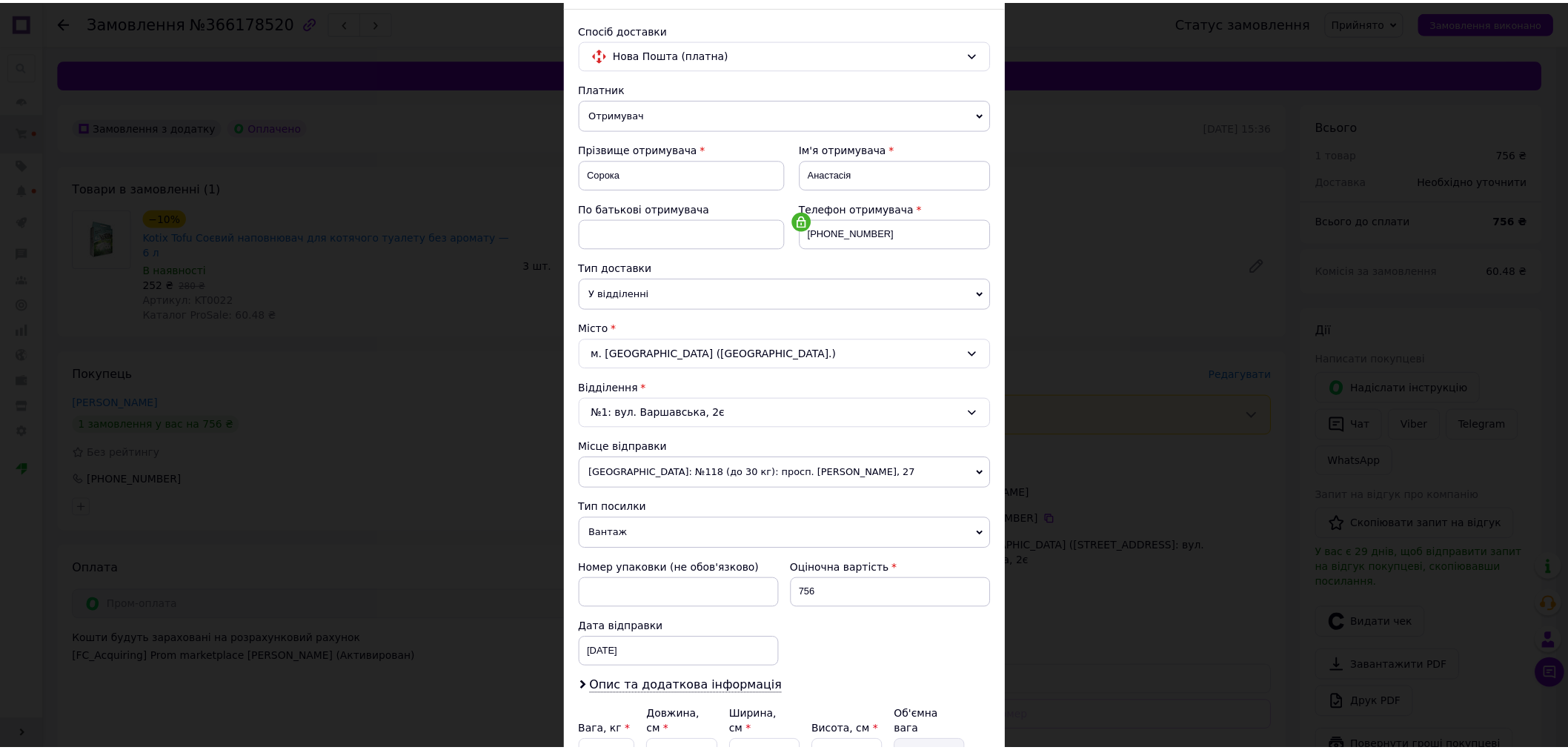
scroll to position [235, 0]
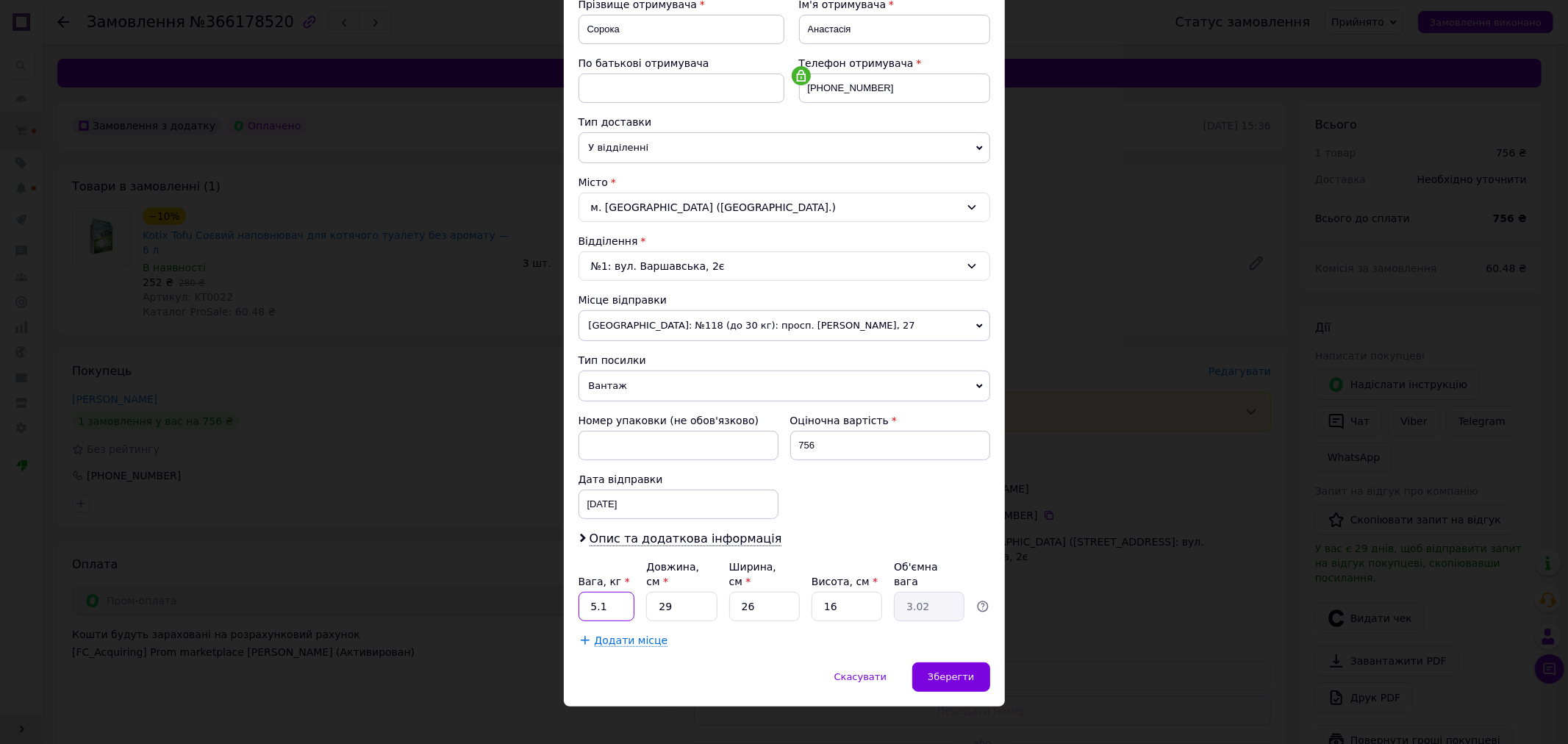
click at [605, 593] on input "5.1" at bounding box center [607, 606] width 57 height 29
type input "5"
type input "7.9"
type input "2"
type input "0.21"
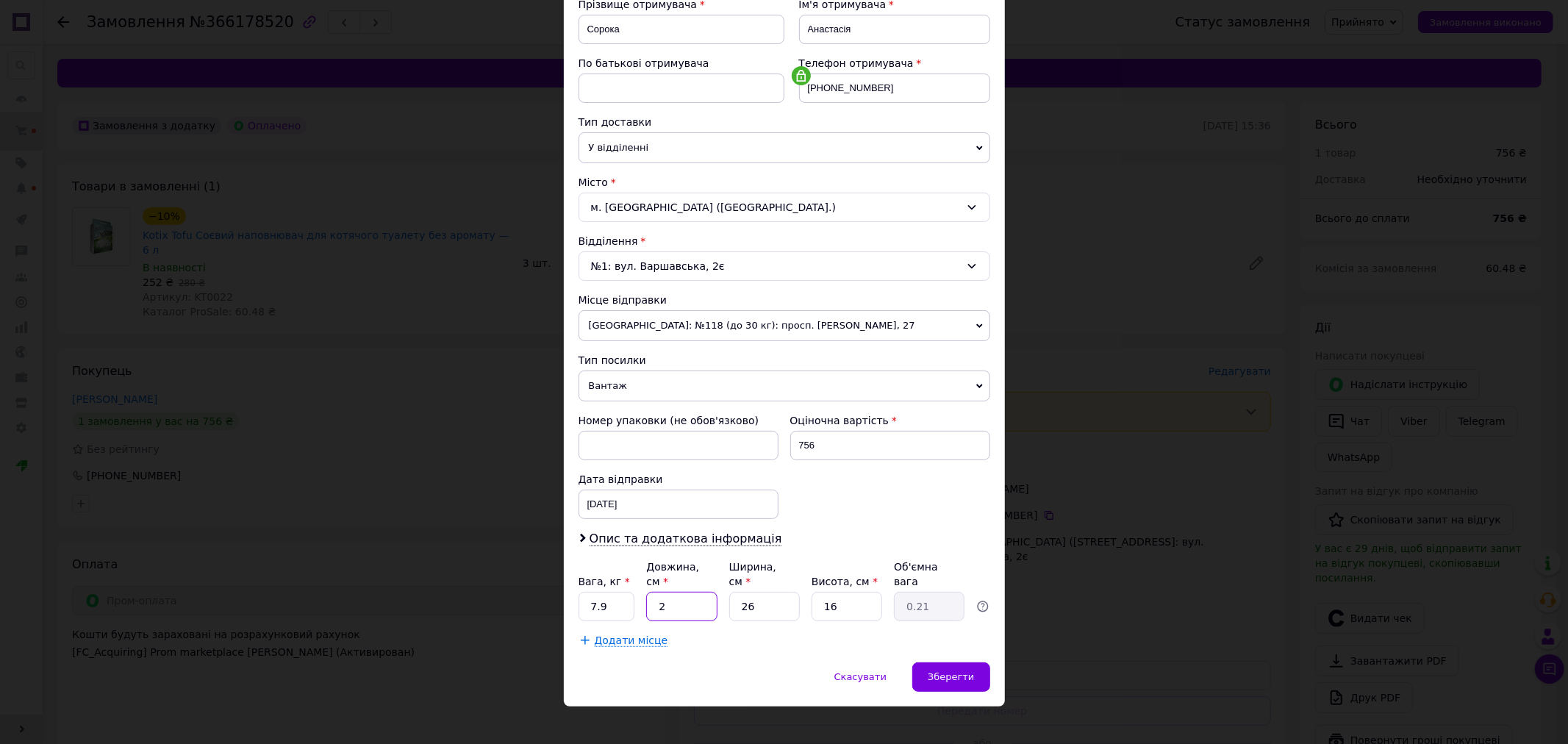
type input "29"
type input "3.02"
type input "2"
type input "0.23"
type input "26"
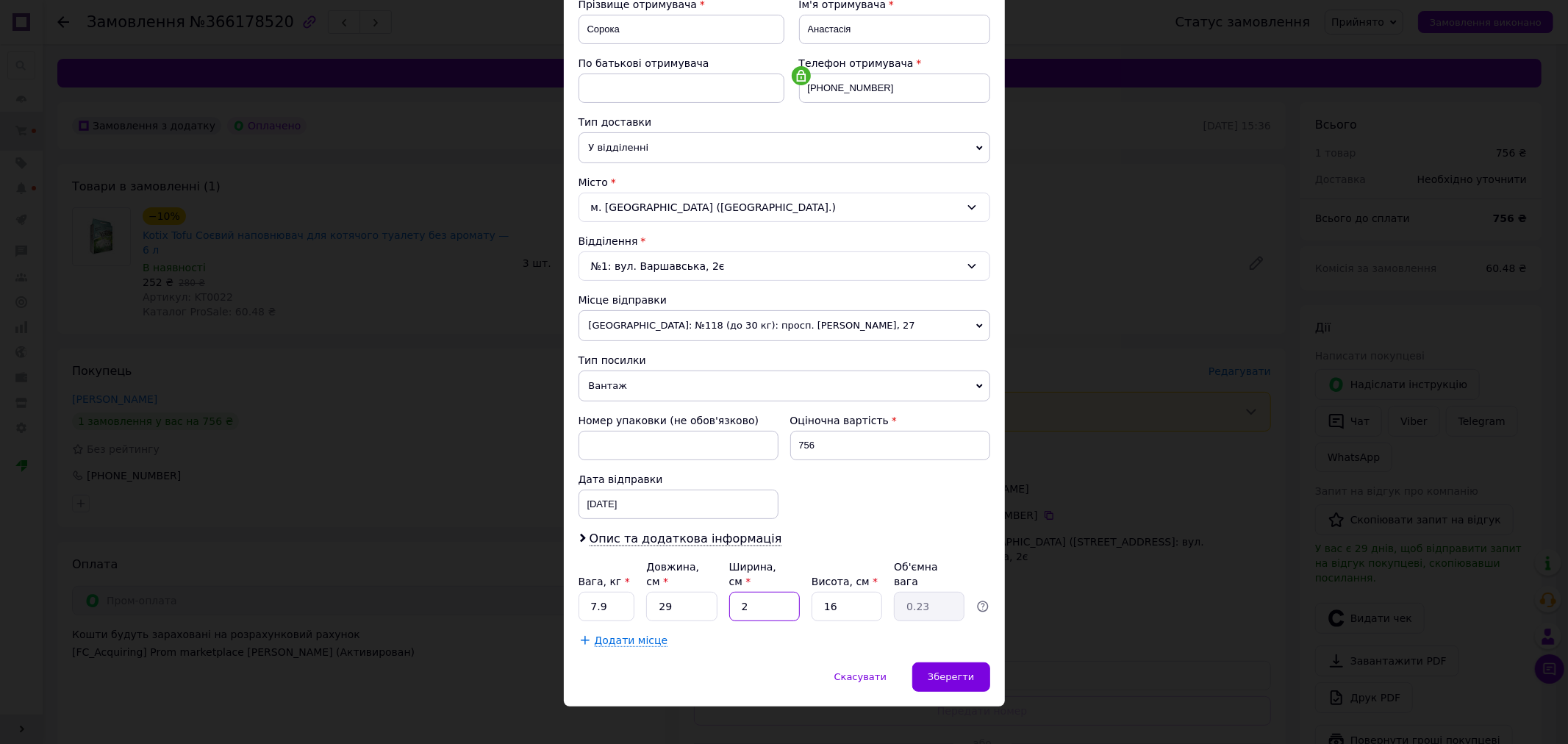
type input "3.02"
type input "2"
type input "0.38"
type input "21"
type input "3.96"
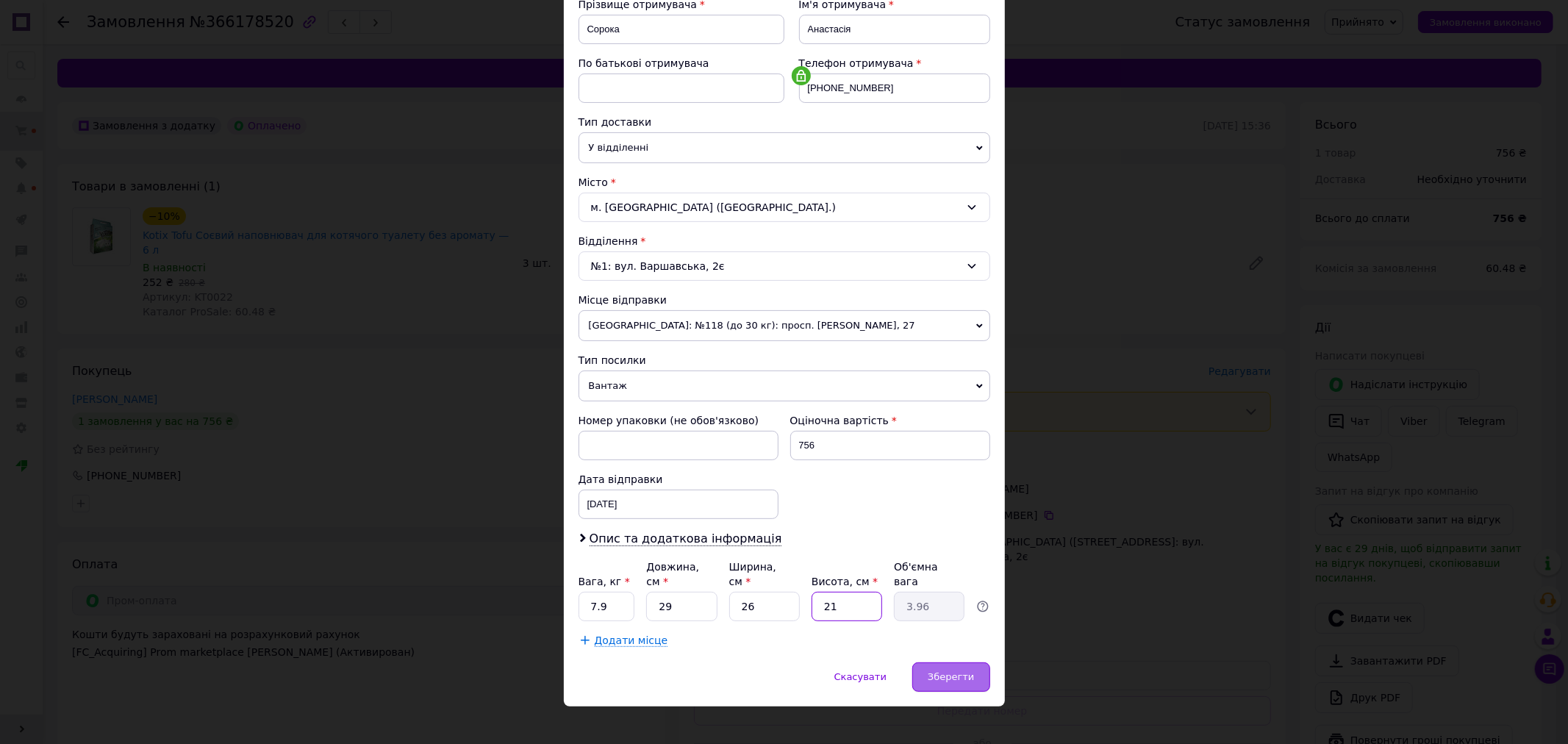
type input "21"
click at [967, 662] on div "Зберегти" at bounding box center [951, 676] width 77 height 29
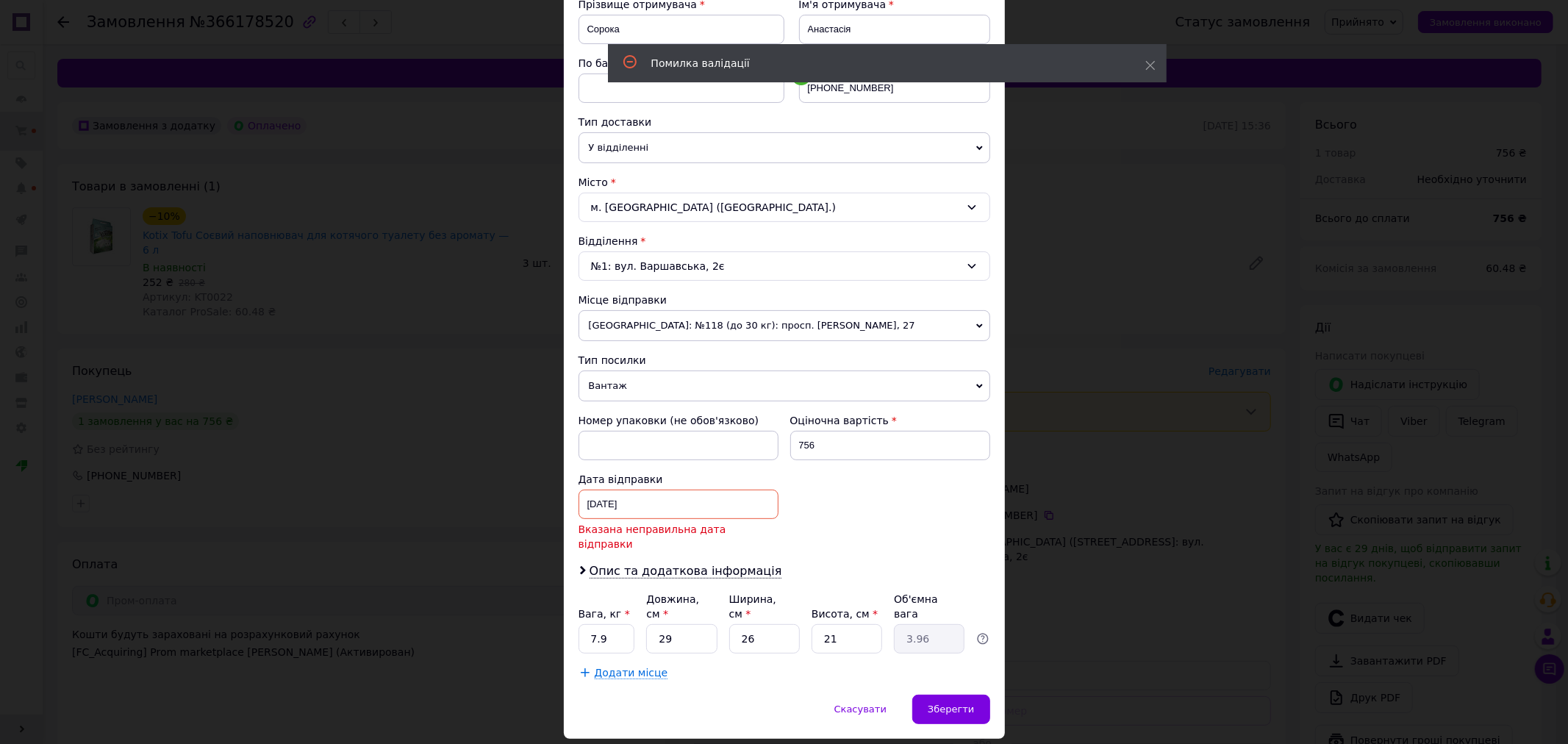
click at [681, 501] on div "[DATE] < 2025 > < Октябрь > Пн Вт Ср Чт Пт Сб Вс 29 30 1 2 3 4 5 6 7 8 9 10 11 …" at bounding box center [678, 504] width 200 height 29
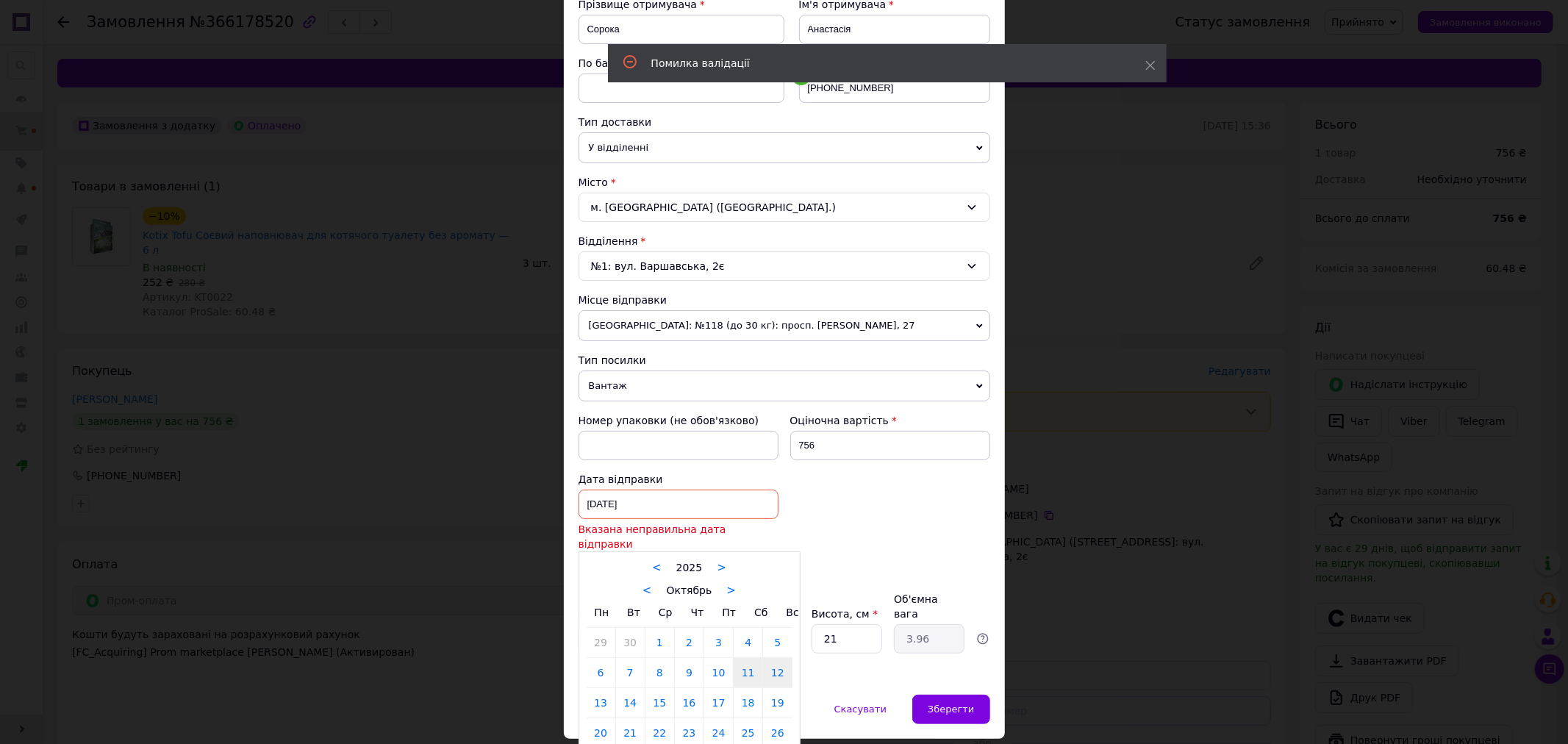
click at [774, 663] on link "12" at bounding box center [777, 672] width 28 height 29
type input "[DATE]"
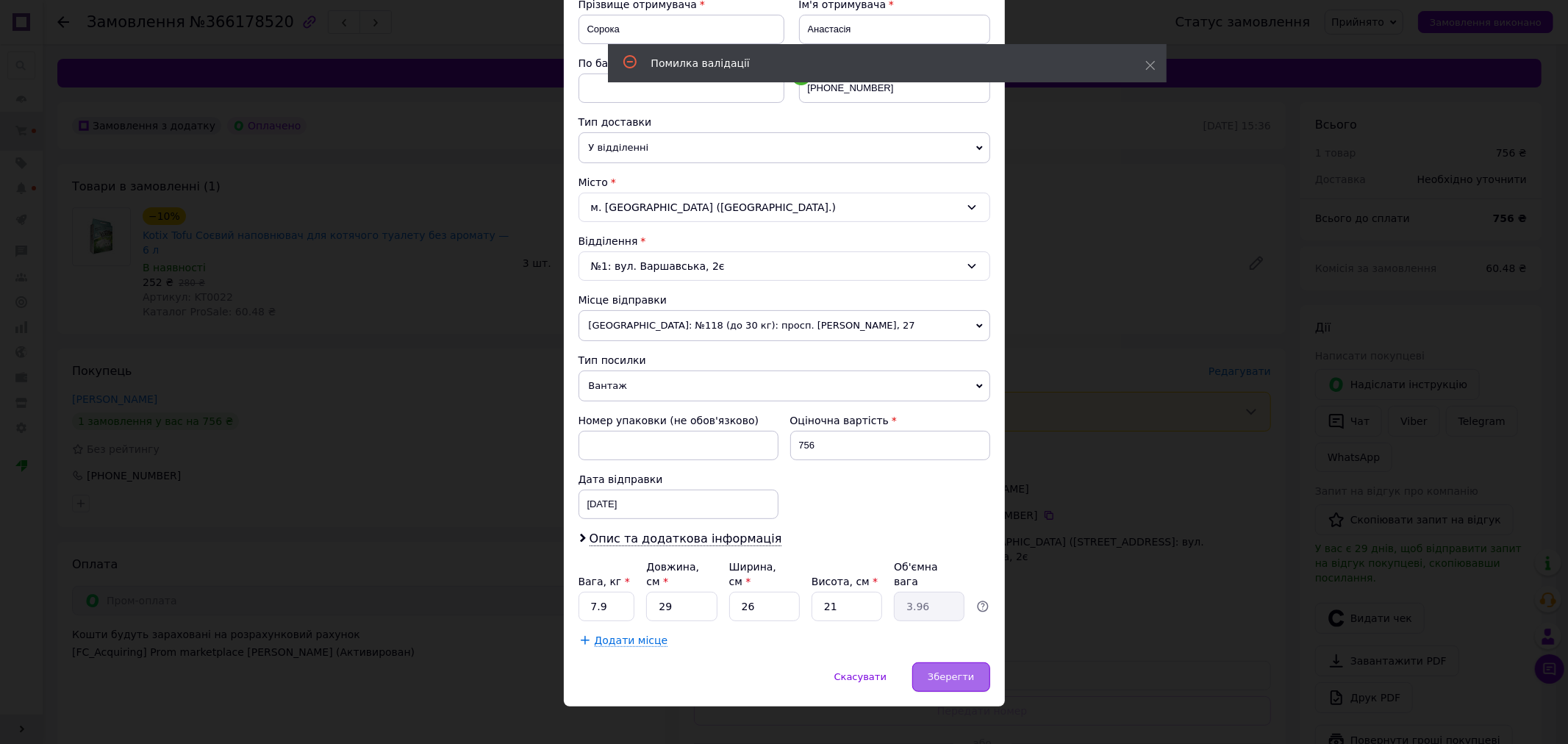
click at [959, 671] on span "Зберегти" at bounding box center [951, 676] width 46 height 11
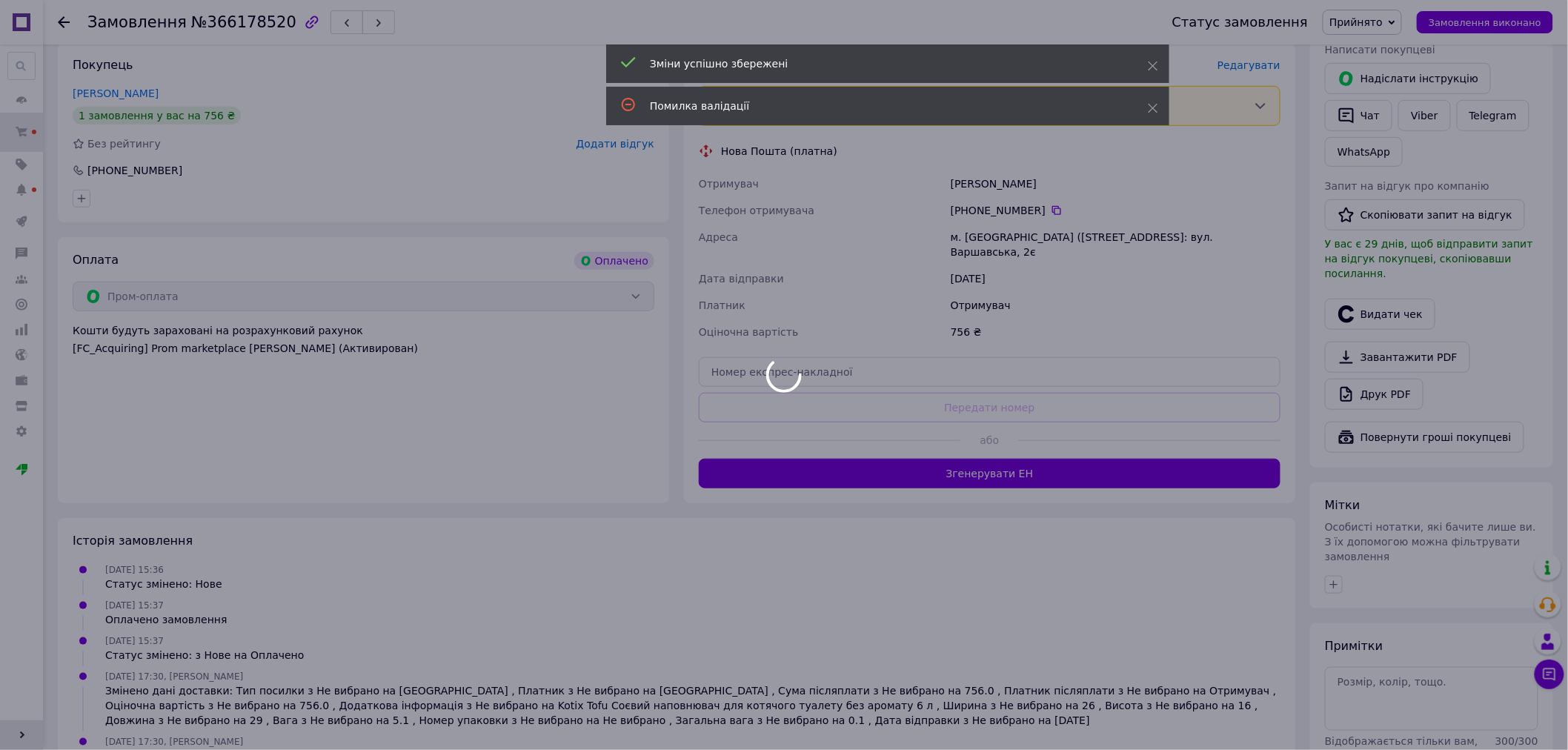
scroll to position [329, 0]
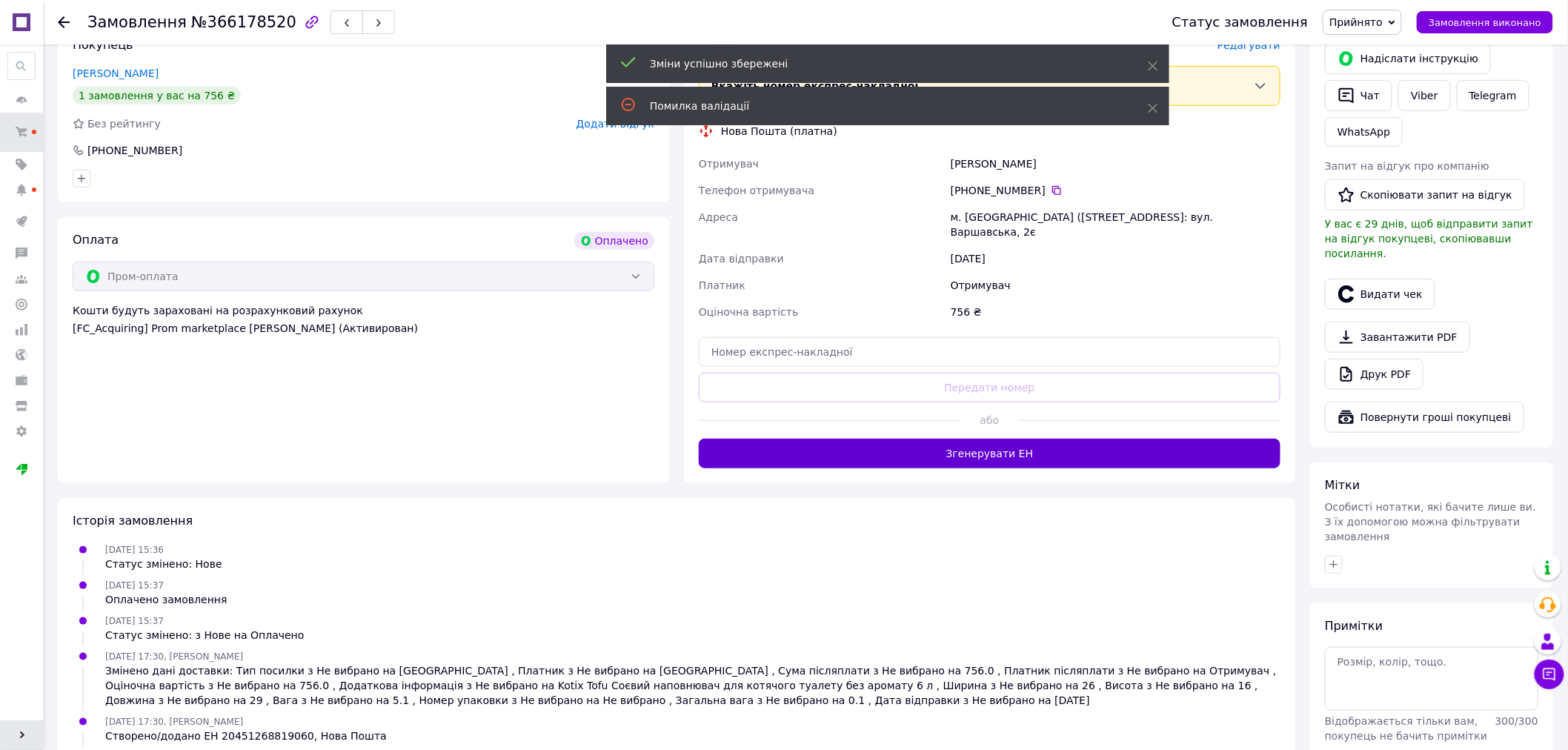
click at [1032, 439] on button "Згенерувати ЕН" at bounding box center [989, 453] width 581 height 30
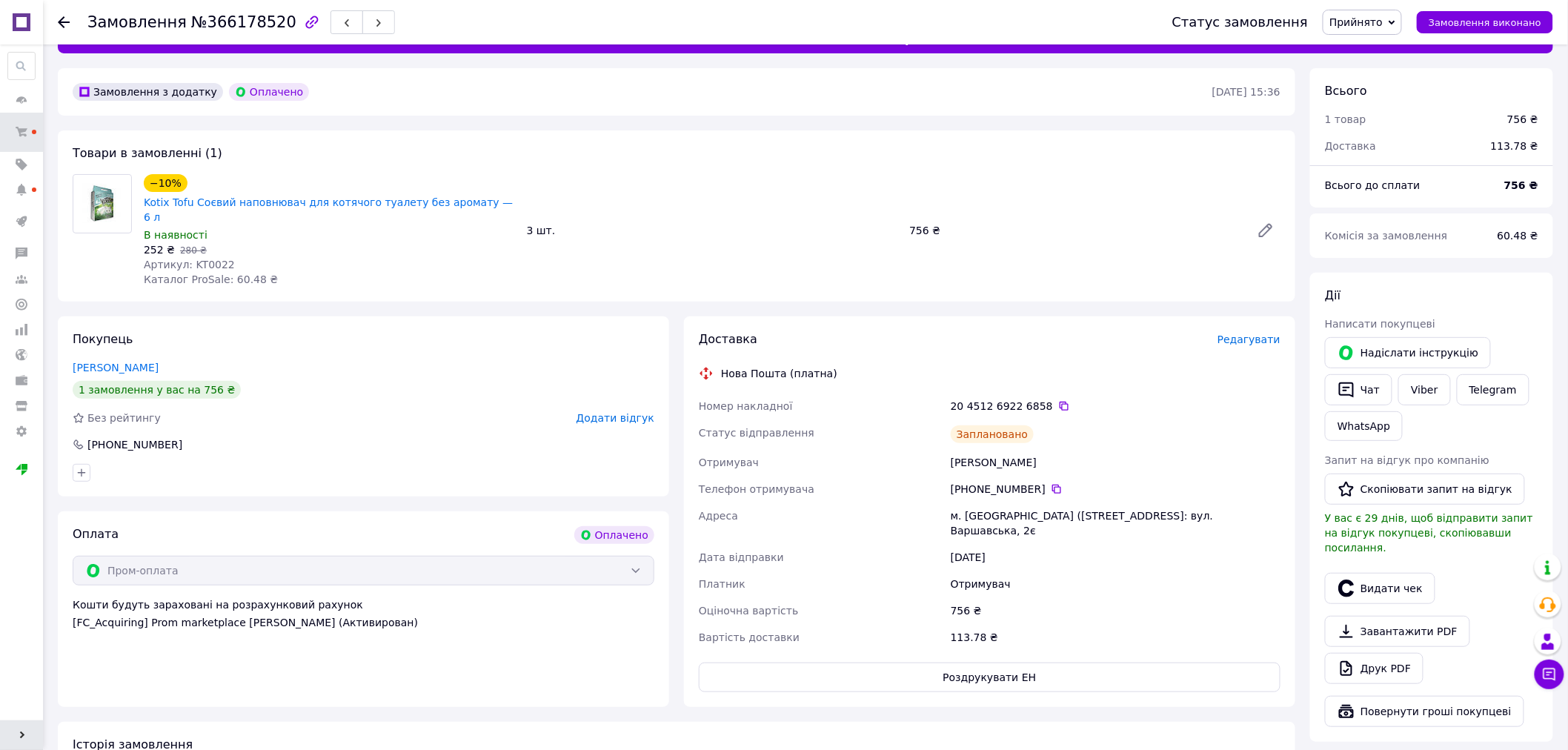
scroll to position [0, 0]
